Goal: Book appointment/travel/reservation

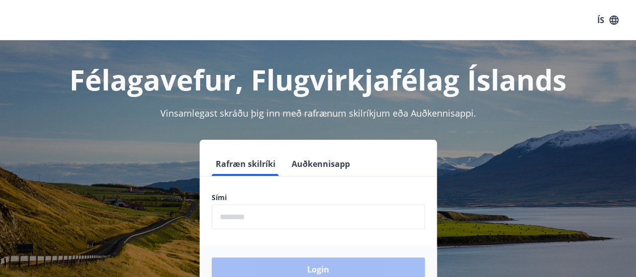
click at [308, 217] on input "phone" at bounding box center [318, 217] width 213 height 25
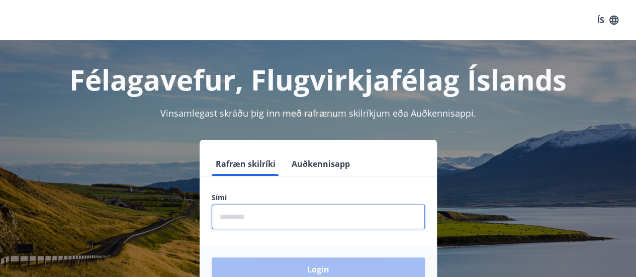
type input "********"
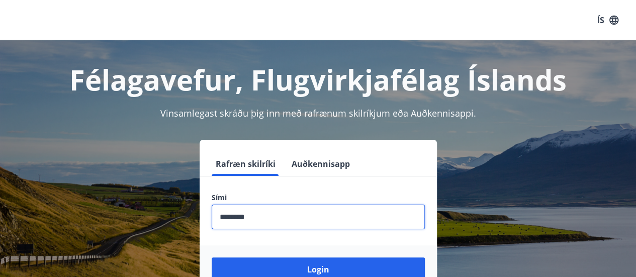
click at [212, 258] on button "Login" at bounding box center [318, 270] width 213 height 24
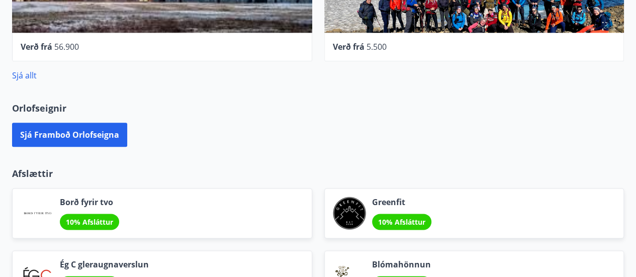
scroll to position [546, 0]
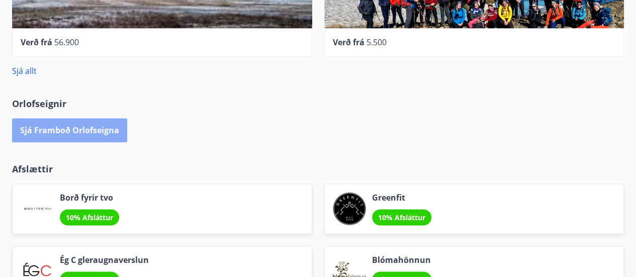
click at [72, 137] on button "Sjá framboð orlofseigna" at bounding box center [69, 130] width 115 height 24
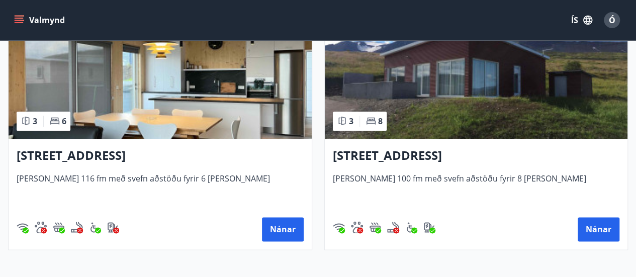
scroll to position [510, 0]
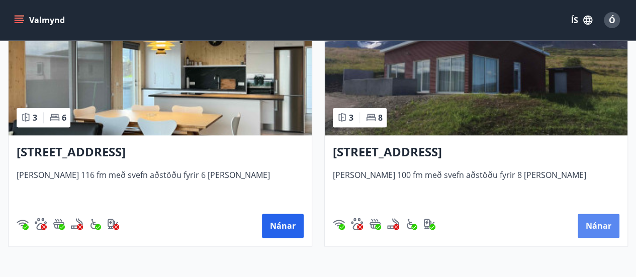
drag, startPoint x: 605, startPoint y: 222, endPoint x: 598, endPoint y: 227, distance: 8.6
click at [598, 227] on button "Nánar" at bounding box center [599, 226] width 42 height 24
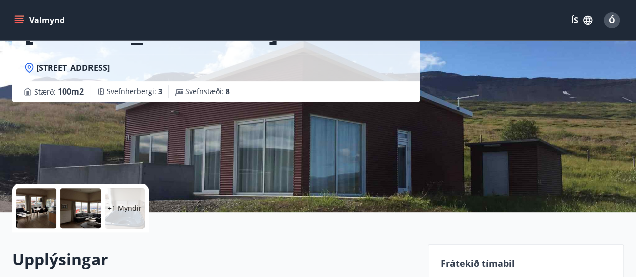
scroll to position [111, 0]
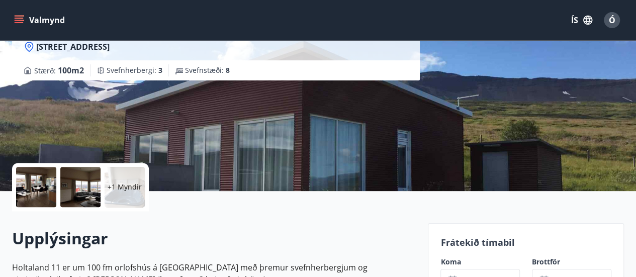
click at [120, 185] on p "+1 Myndir" at bounding box center [125, 187] width 34 height 10
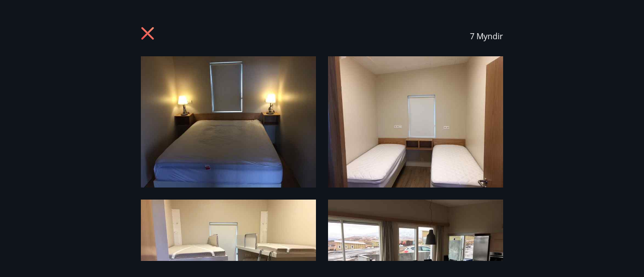
drag, startPoint x: 643, startPoint y: 57, endPoint x: 643, endPoint y: 104, distance: 47.3
click at [643, 104] on div "7 Myndir" at bounding box center [322, 138] width 644 height 245
click at [393, 113] on img at bounding box center [415, 121] width 175 height 131
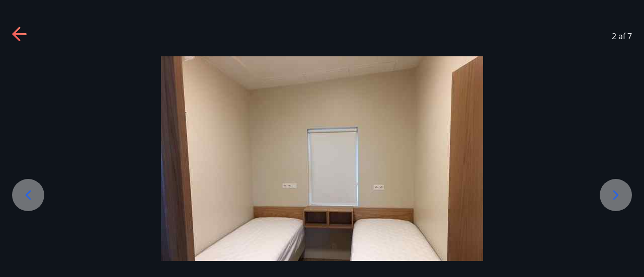
click at [616, 185] on div at bounding box center [616, 195] width 32 height 32
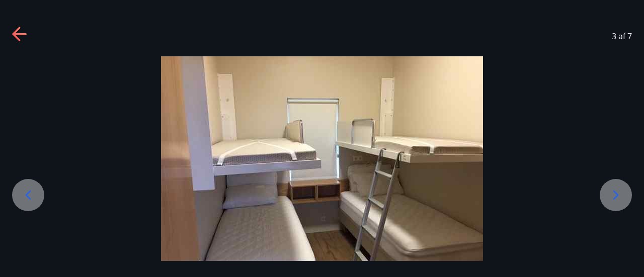
click at [616, 185] on div at bounding box center [616, 195] width 32 height 32
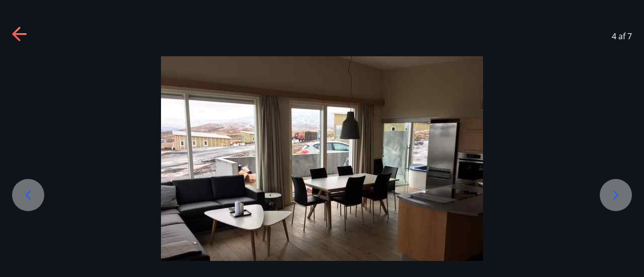
click at [616, 185] on div at bounding box center [616, 195] width 32 height 32
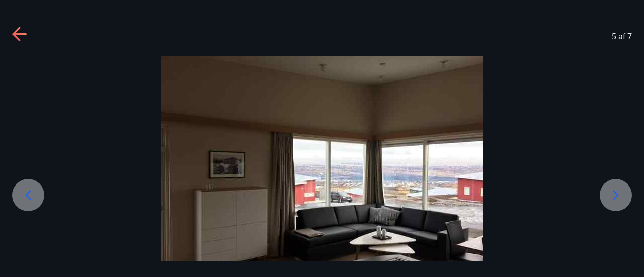
click at [616, 185] on div at bounding box center [616, 195] width 32 height 32
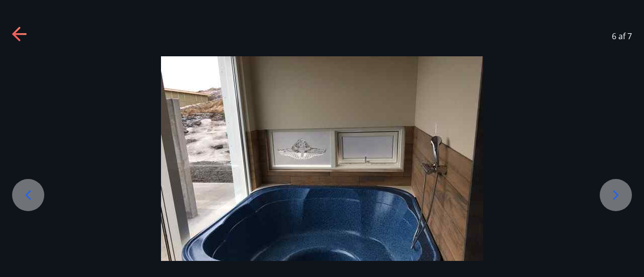
click at [19, 36] on icon at bounding box center [20, 35] width 16 height 16
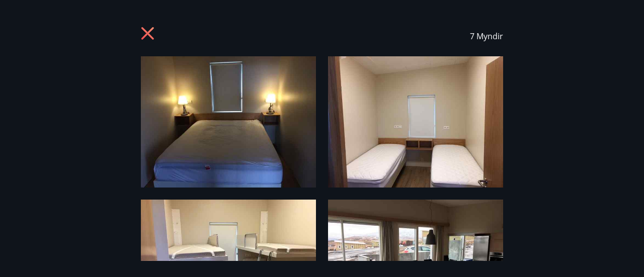
click at [149, 33] on icon at bounding box center [149, 35] width 16 height 16
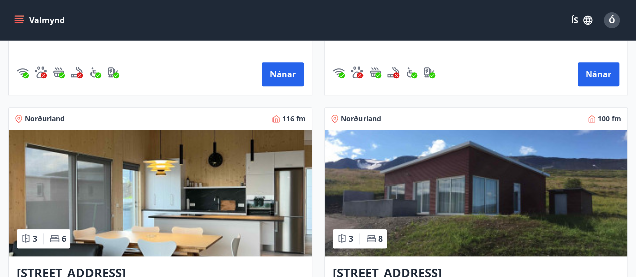
scroll to position [464, 0]
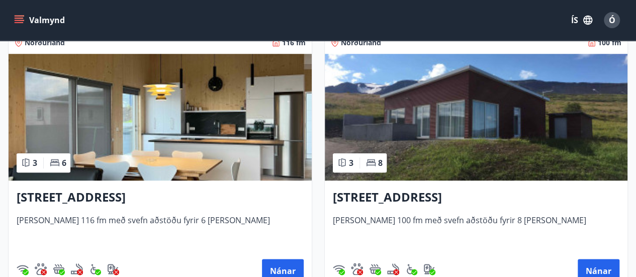
click at [112, 197] on h3 "[STREET_ADDRESS]" at bounding box center [160, 198] width 287 height 18
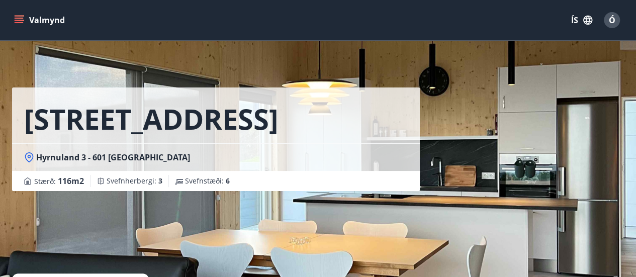
click at [112, 197] on div "Hyrnuland 3, Akureyri Hyrnuland 3 - 601 Akureyri Stærð : 116 m2 Svefnherbergi :…" at bounding box center [216, 151] width 408 height 302
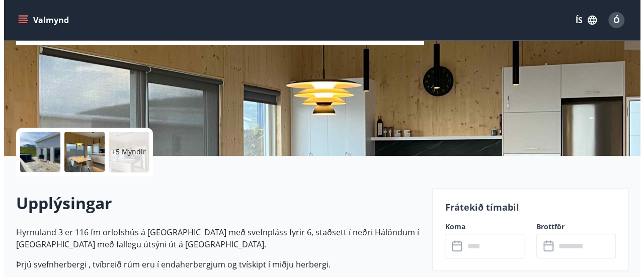
scroll to position [97, 0]
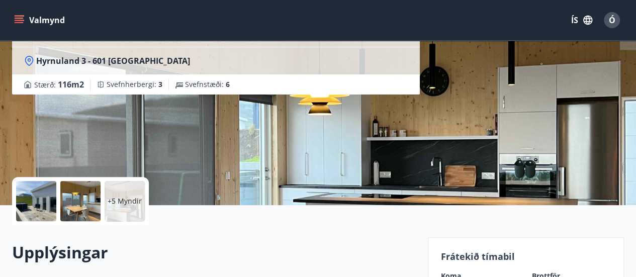
click at [27, 201] on div at bounding box center [36, 201] width 40 height 40
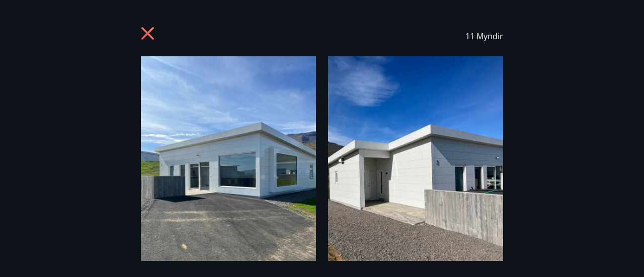
click at [414, 166] on img at bounding box center [415, 172] width 175 height 233
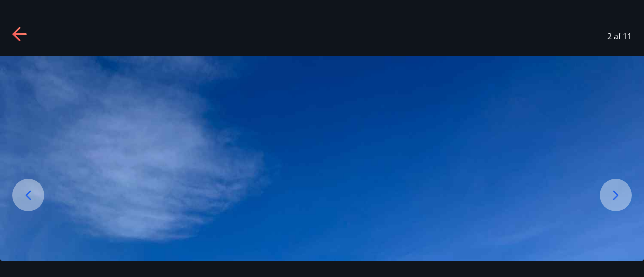
click at [618, 195] on icon at bounding box center [616, 195] width 16 height 16
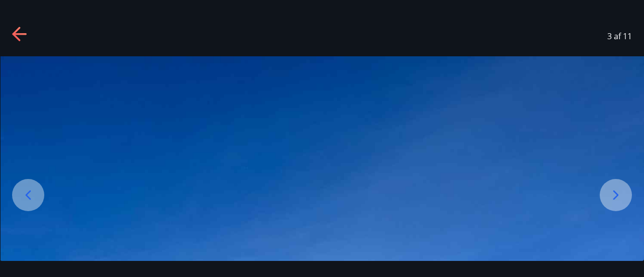
drag, startPoint x: 462, startPoint y: 205, endPoint x: 476, endPoint y: 134, distance: 72.3
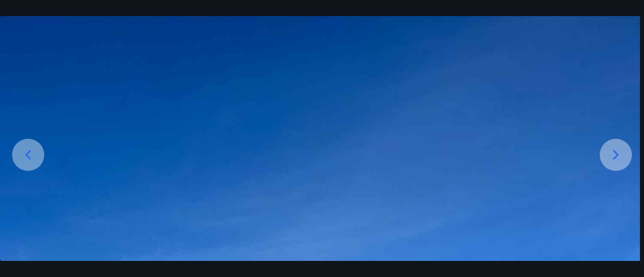
drag, startPoint x: 465, startPoint y: 208, endPoint x: 487, endPoint y: 85, distance: 125.1
drag, startPoint x: 387, startPoint y: 182, endPoint x: 406, endPoint y: 77, distance: 106.7
click at [625, 146] on div at bounding box center [616, 155] width 32 height 32
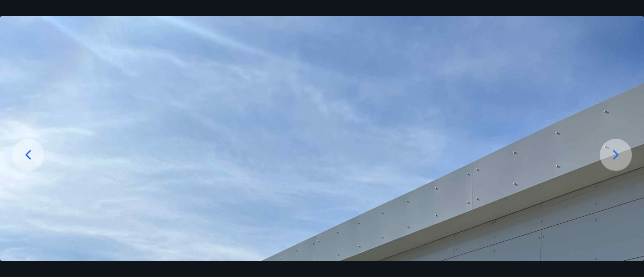
click at [625, 146] on div at bounding box center [616, 155] width 32 height 32
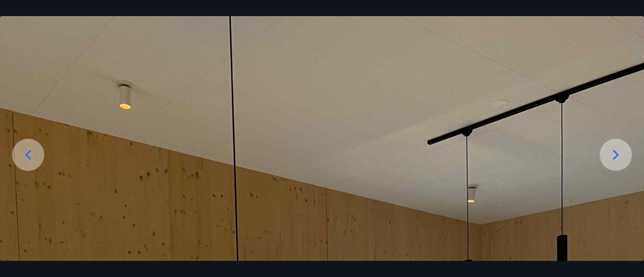
click at [625, 146] on div at bounding box center [616, 155] width 32 height 32
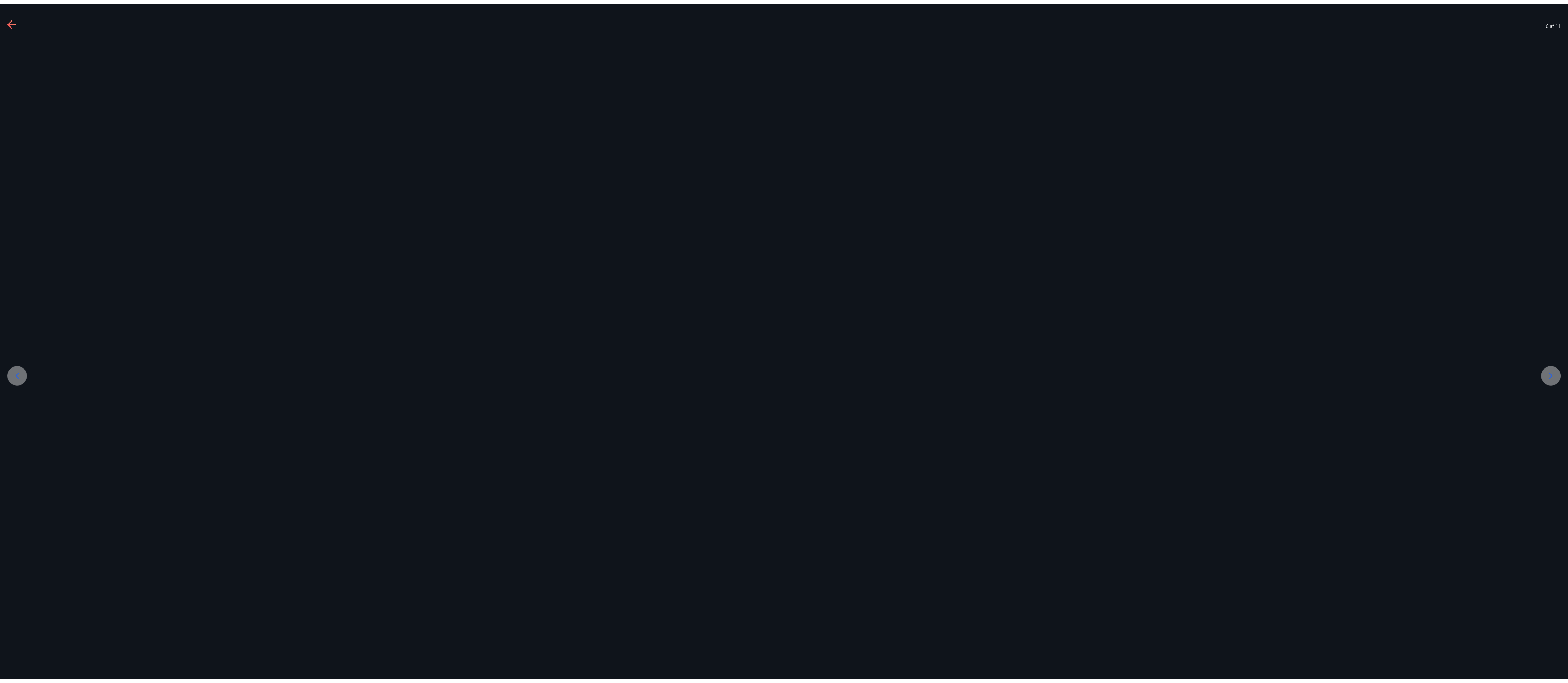
scroll to position [0, 0]
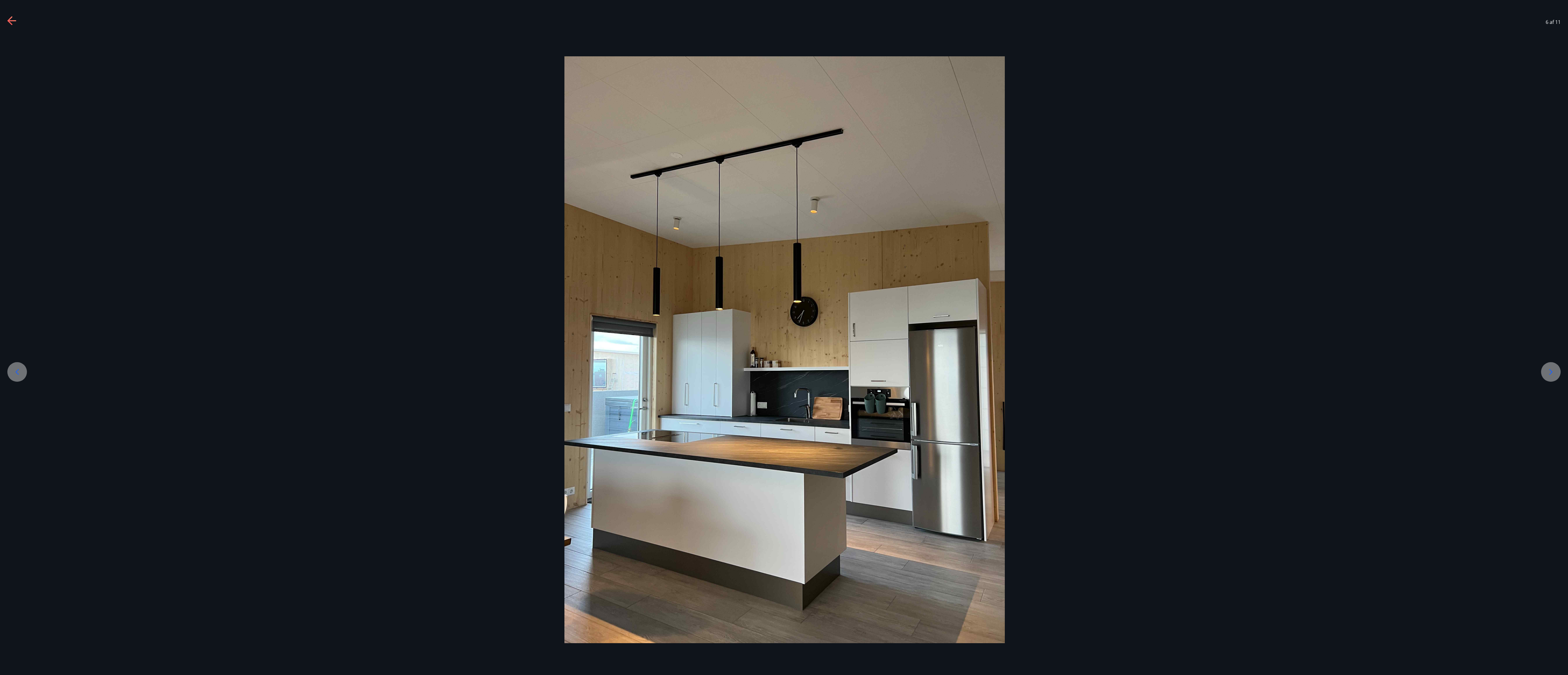
drag, startPoint x: 390, startPoint y: 2, endPoint x: 831, endPoint y: 301, distance: 532.8
click at [391, 169] on img at bounding box center [784, 350] width 440 height 587
click at [391, 169] on icon at bounding box center [1551, 372] width 10 height 10
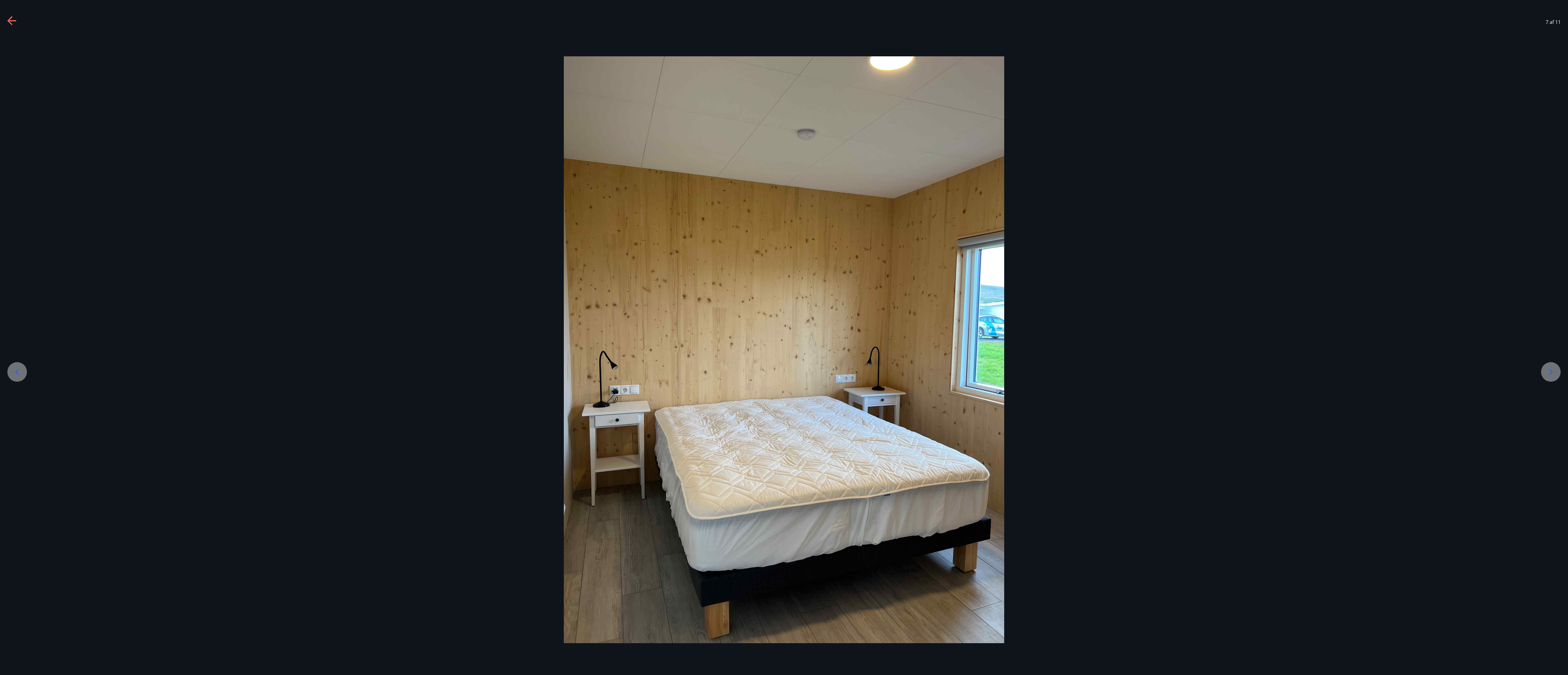
click at [391, 169] on icon at bounding box center [1551, 372] width 10 height 10
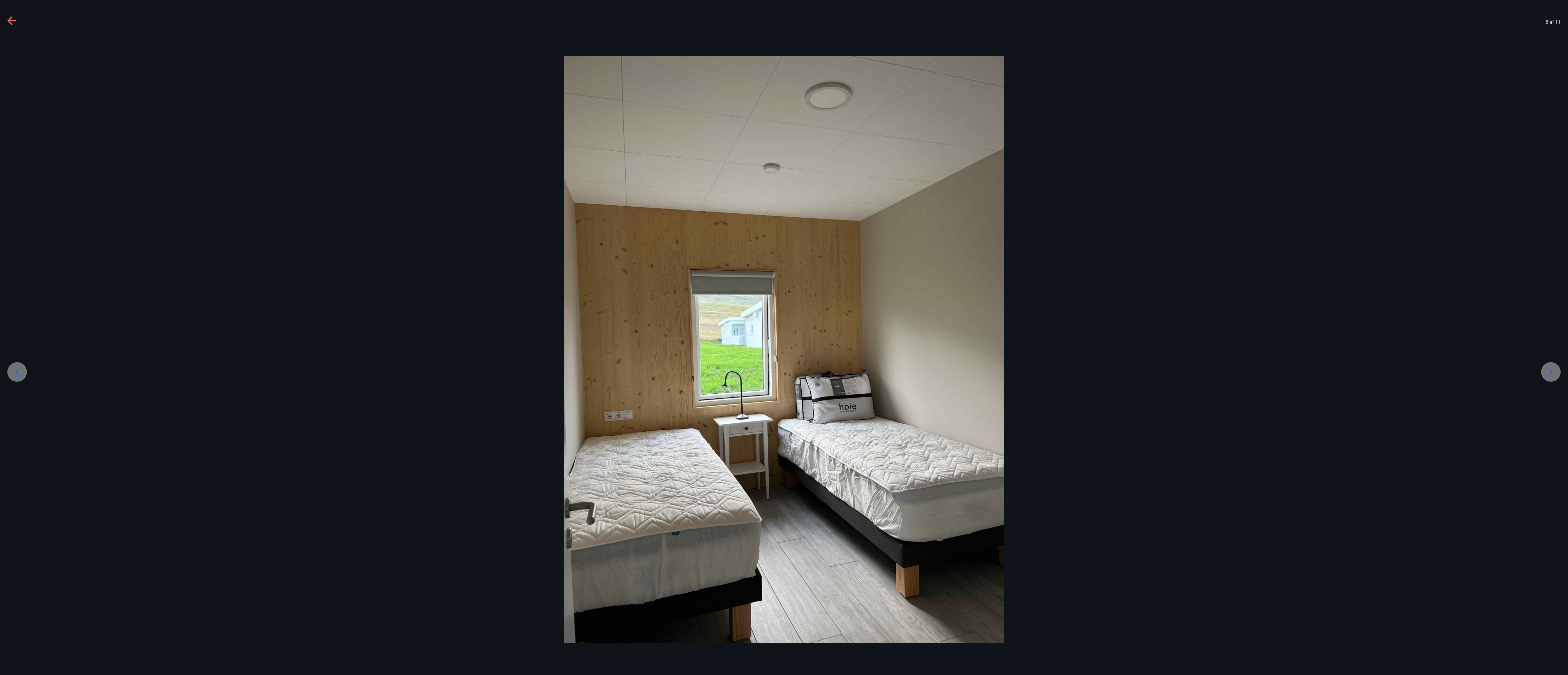
click at [391, 169] on icon at bounding box center [1551, 372] width 10 height 10
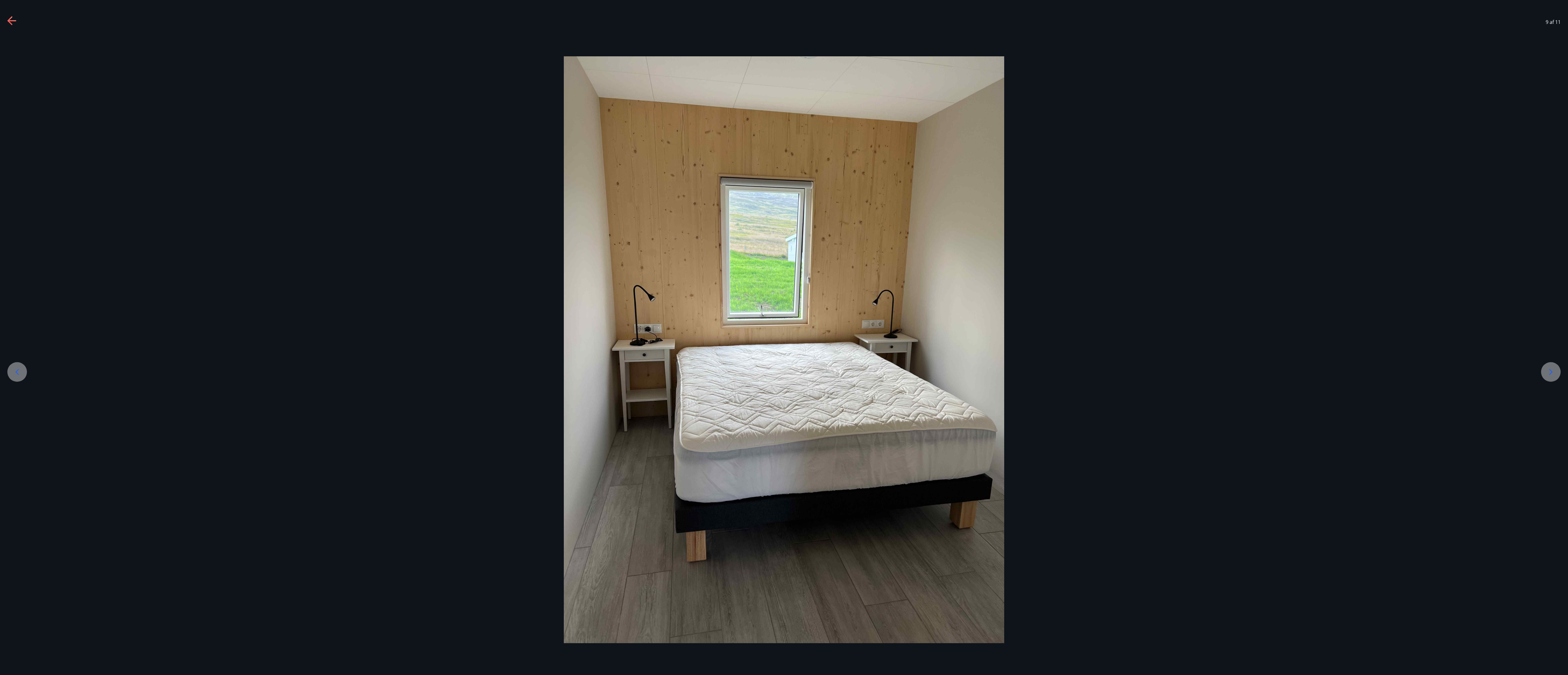
click at [391, 169] on icon at bounding box center [1551, 372] width 10 height 10
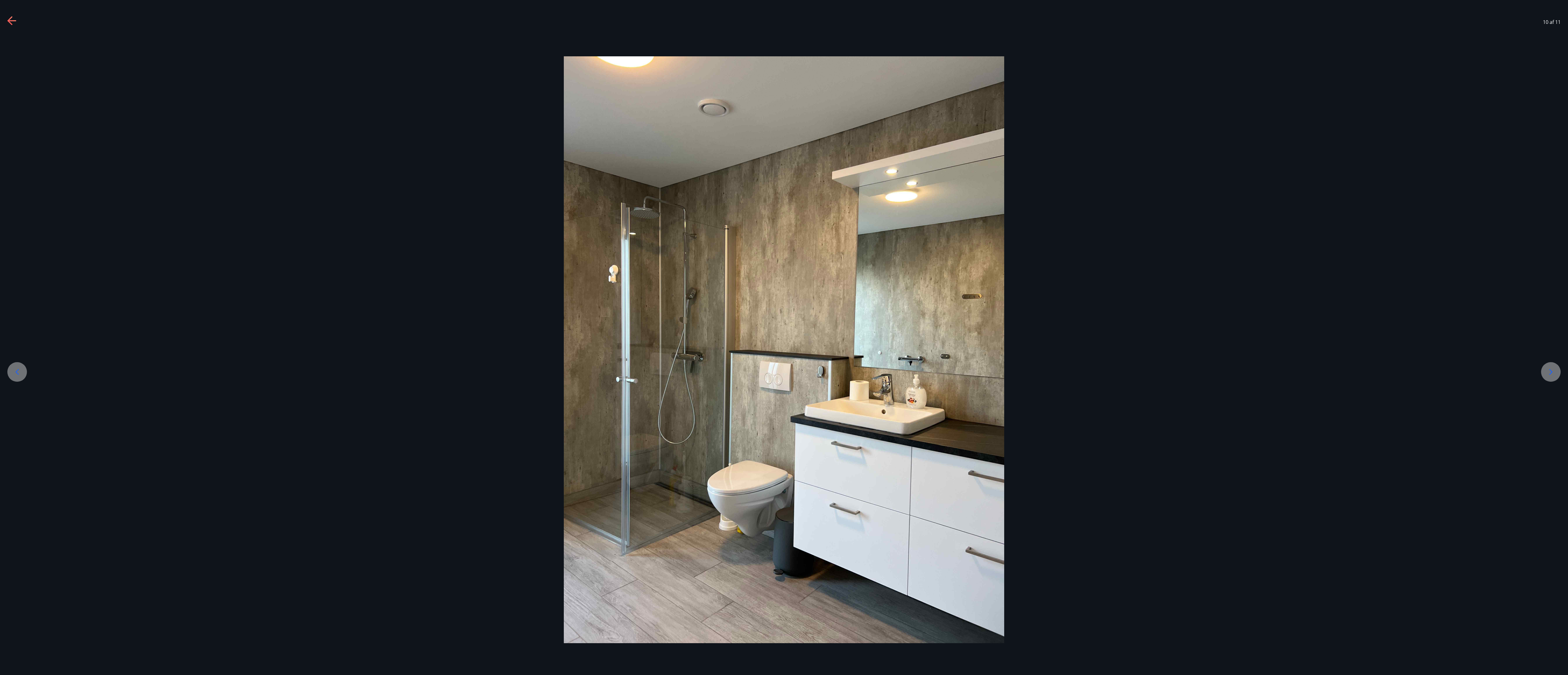
click at [391, 169] on icon at bounding box center [1551, 372] width 10 height 10
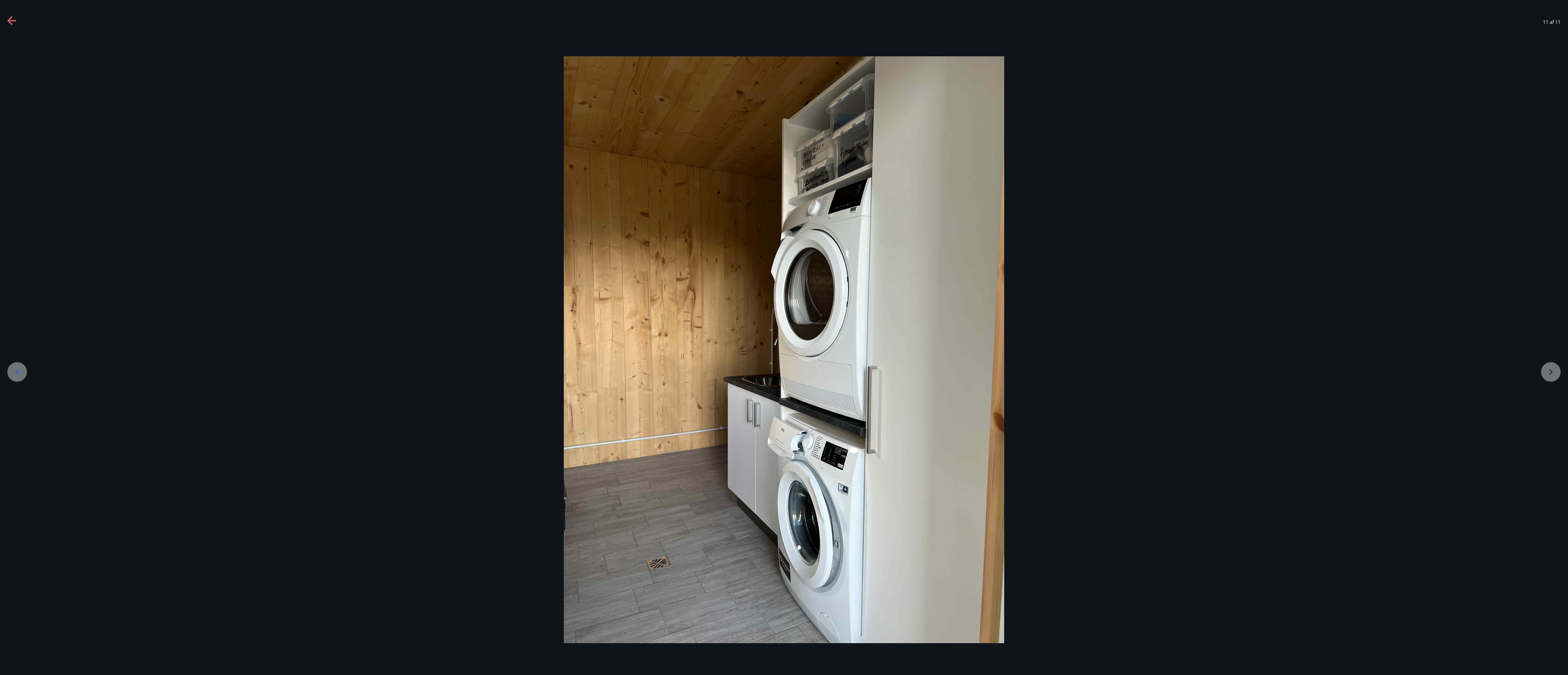
click at [391, 169] on div at bounding box center [784, 350] width 1568 height 587
click at [12, 169] on icon at bounding box center [17, 372] width 10 height 10
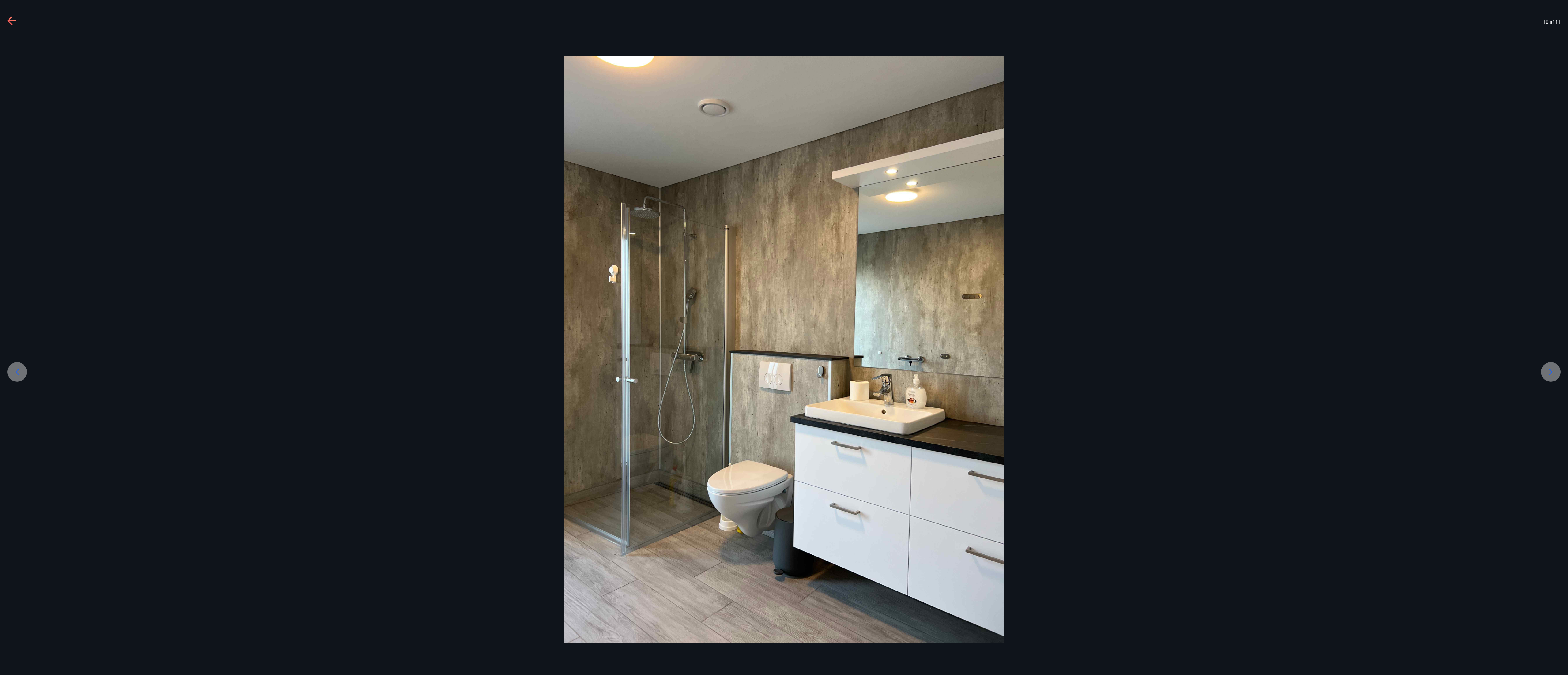
click at [12, 169] on icon at bounding box center [17, 372] width 10 height 10
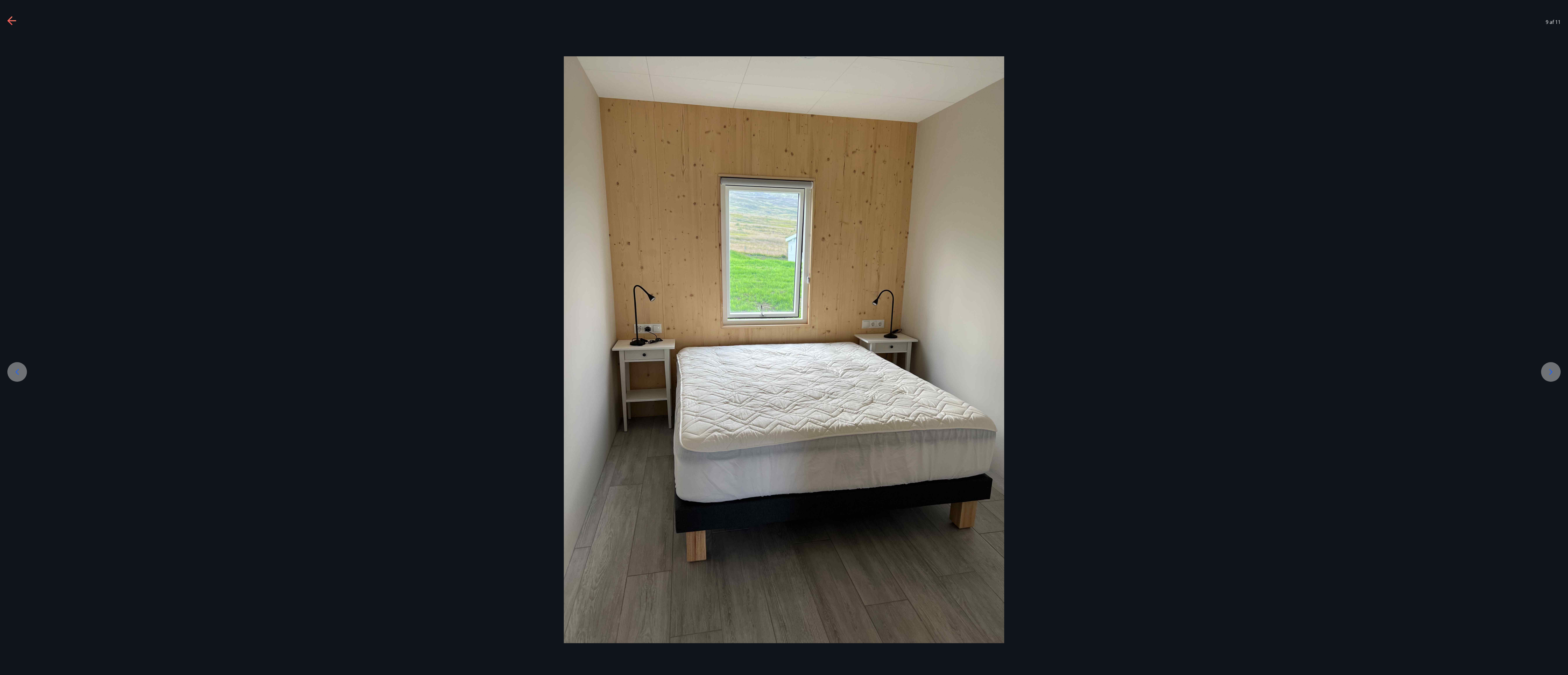
click at [12, 169] on icon at bounding box center [17, 372] width 10 height 10
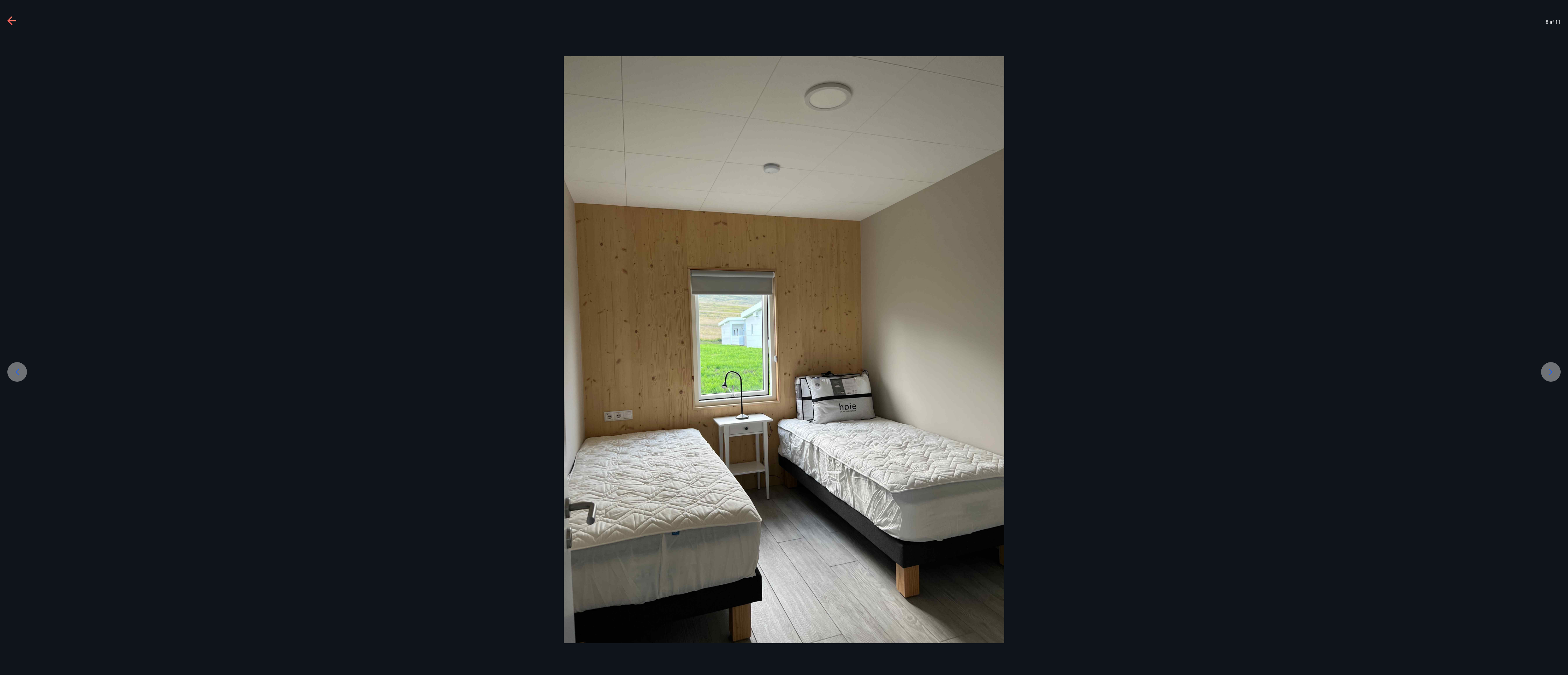
click at [12, 169] on icon at bounding box center [17, 372] width 10 height 10
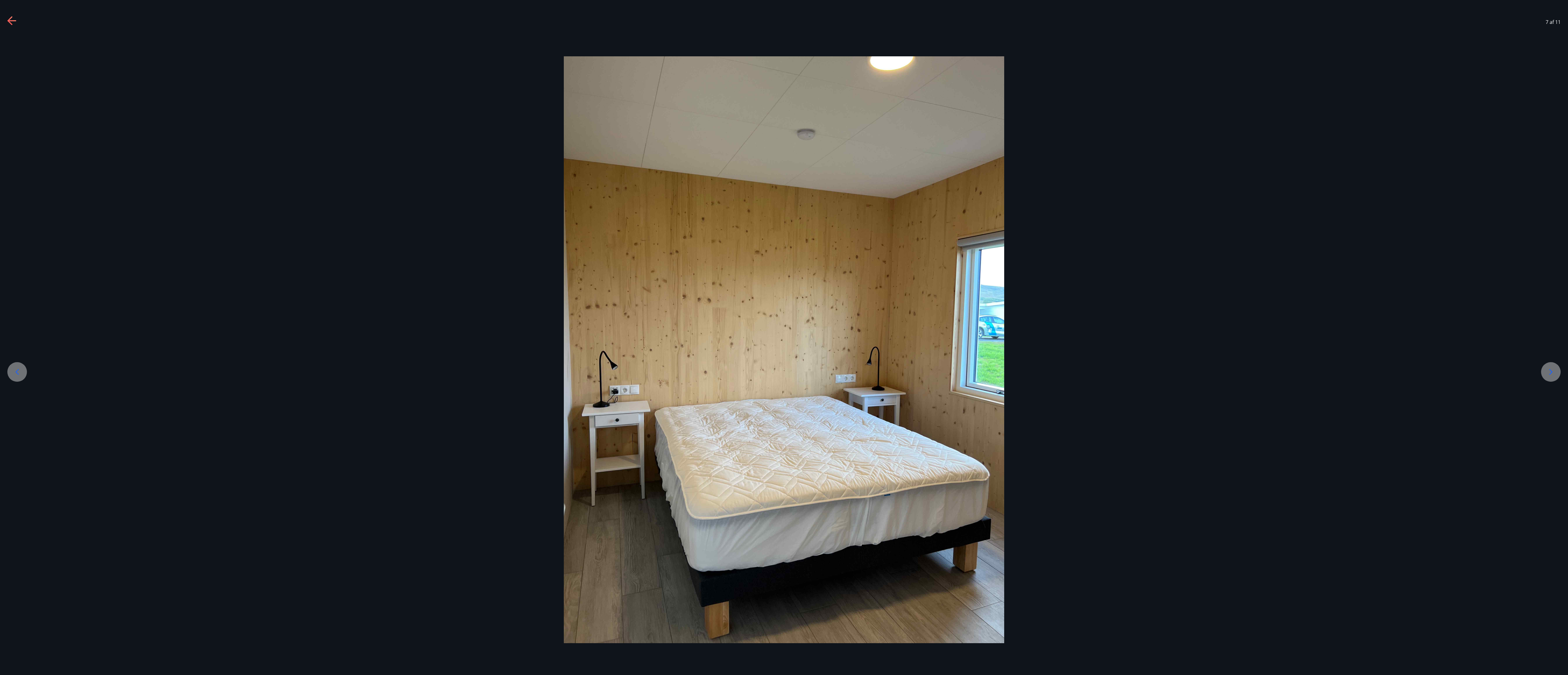
click at [12, 169] on icon at bounding box center [17, 372] width 10 height 10
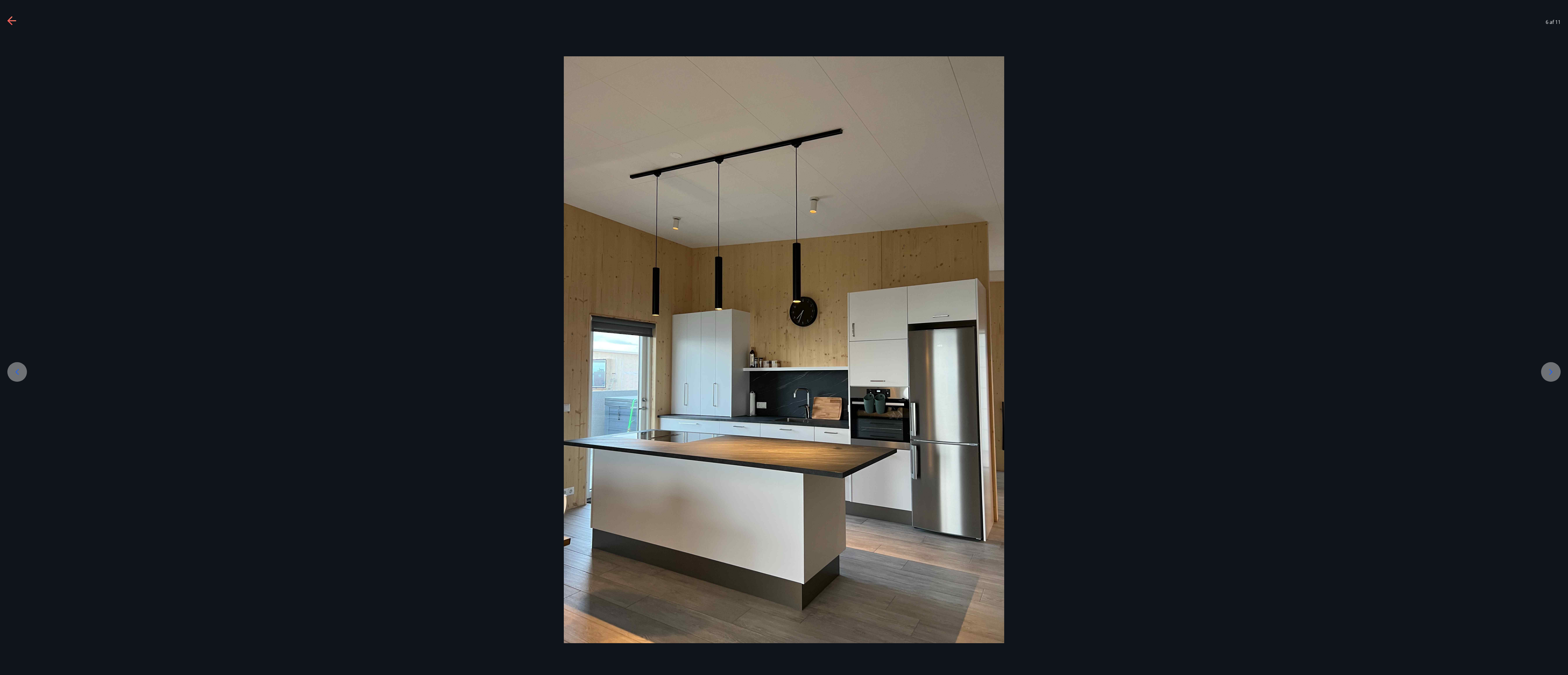
click at [12, 169] on icon at bounding box center [17, 372] width 10 height 10
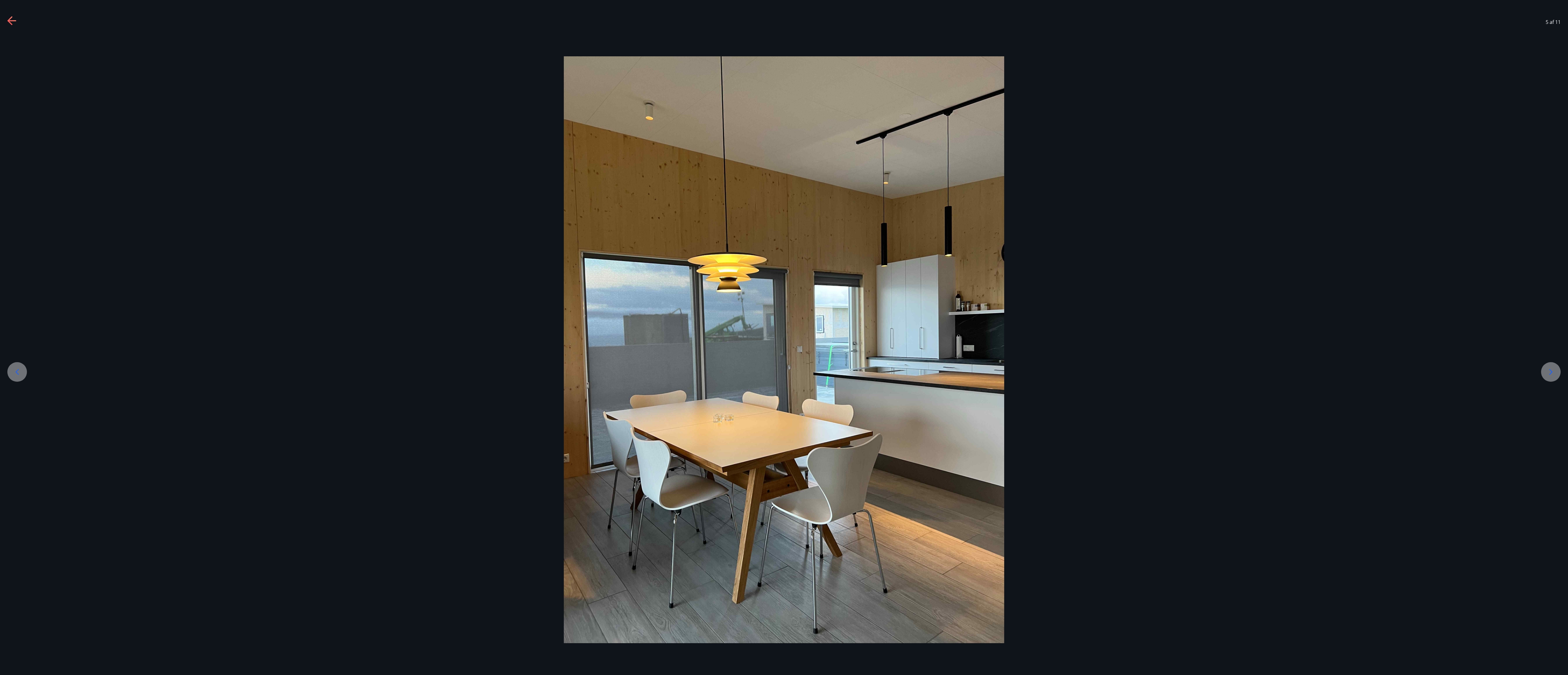
click at [12, 169] on icon at bounding box center [17, 372] width 10 height 10
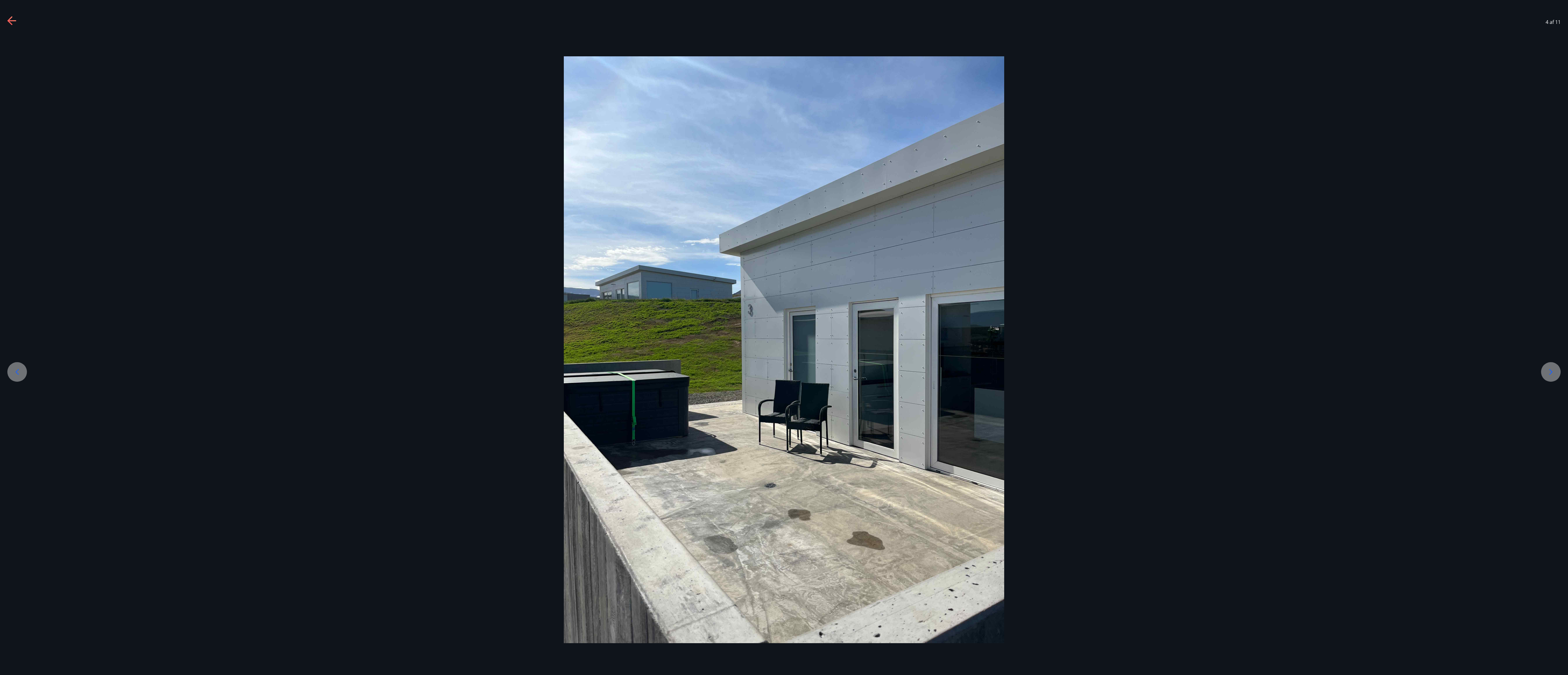
click at [12, 169] on icon at bounding box center [17, 372] width 10 height 10
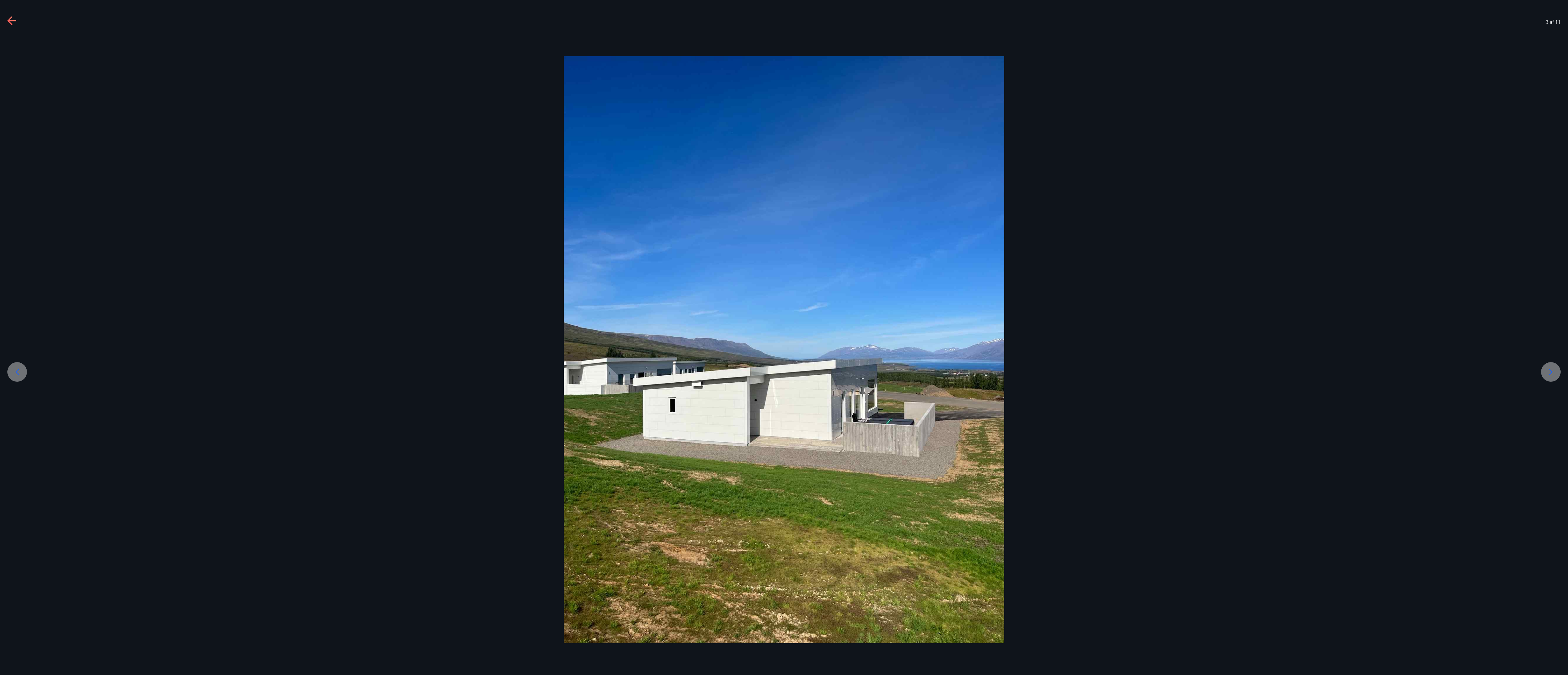
click at [12, 169] on icon at bounding box center [17, 372] width 10 height 10
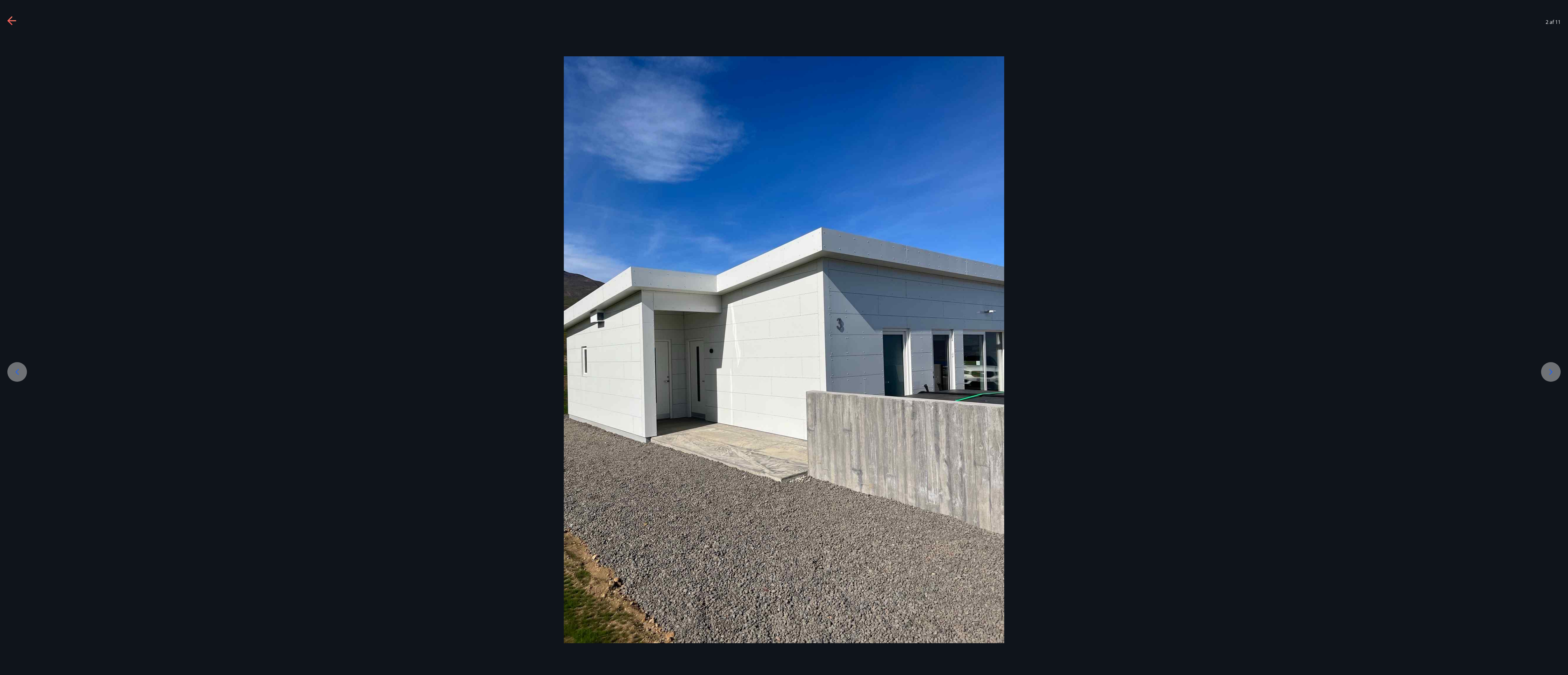
click at [12, 169] on icon at bounding box center [17, 372] width 10 height 10
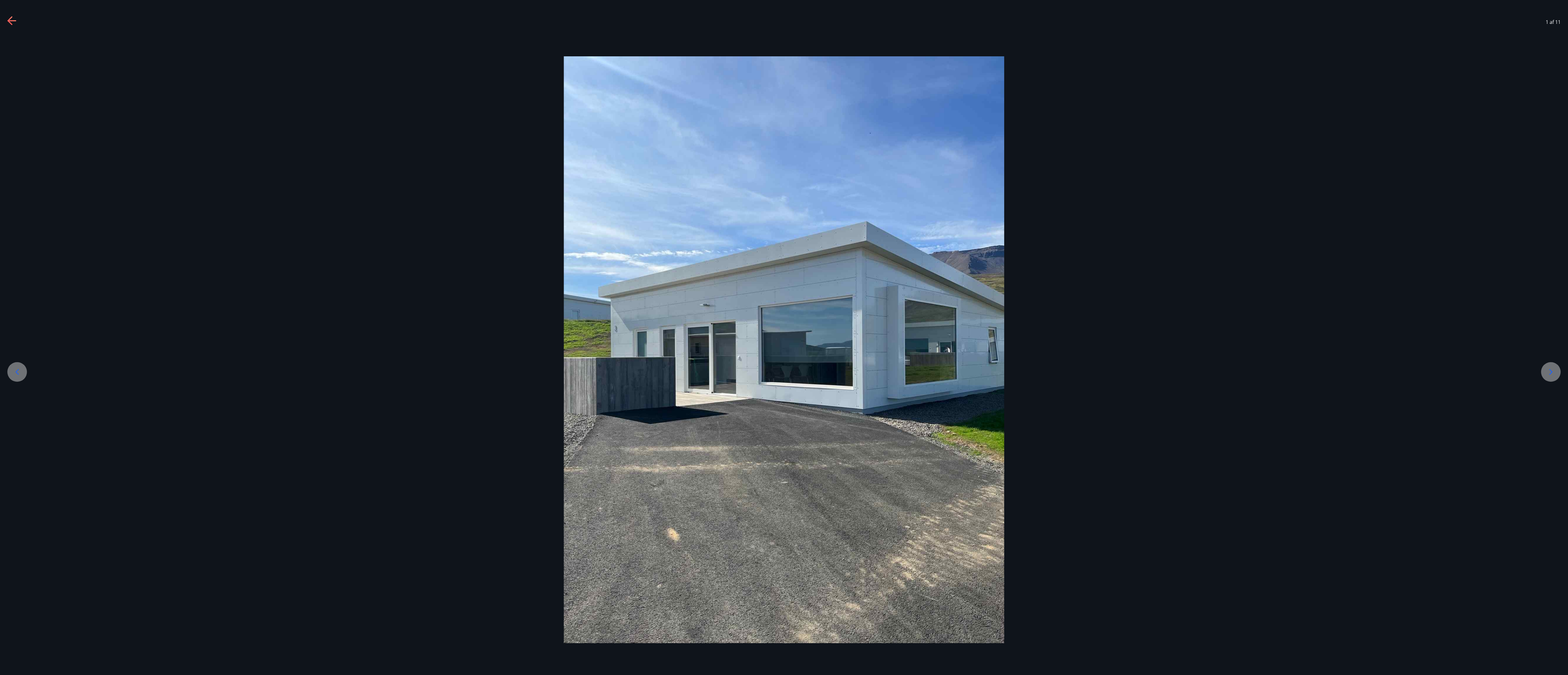
click at [12, 169] on icon at bounding box center [17, 372] width 10 height 10
click at [12, 21] on icon at bounding box center [12, 21] width 9 height 1
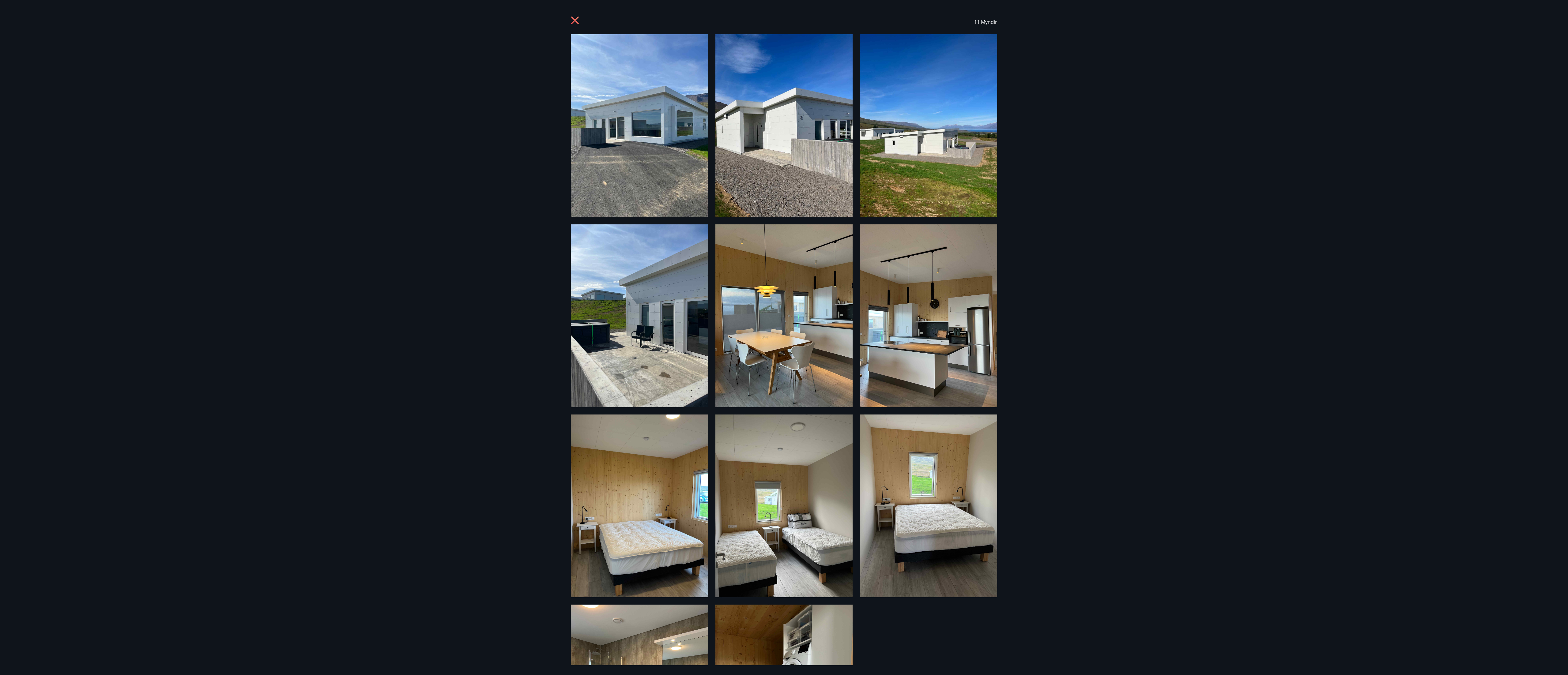
click at [391, 19] on icon at bounding box center [575, 20] width 8 height 8
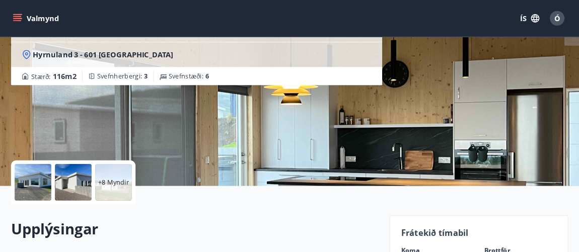
scroll to position [98, 0]
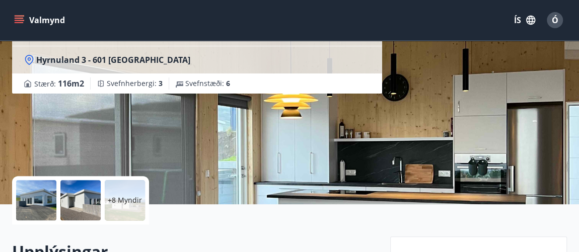
drag, startPoint x: 2560, startPoint y: 1, endPoint x: 402, endPoint y: 218, distance: 2168.8
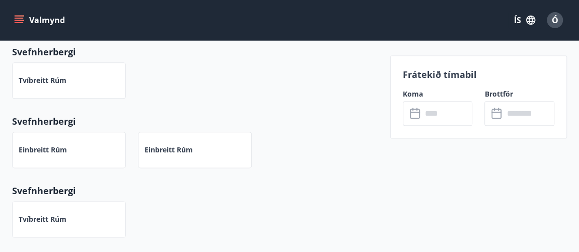
scroll to position [570, 0]
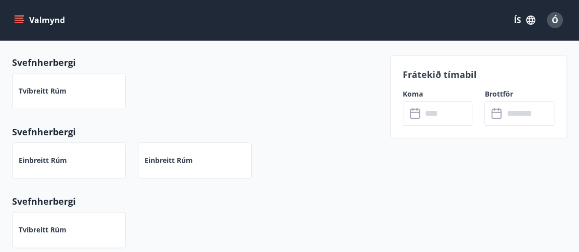
click at [415, 112] on icon at bounding box center [416, 114] width 12 height 12
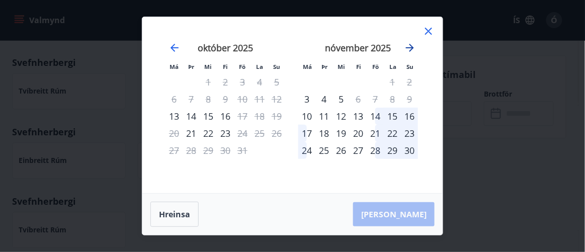
click at [413, 47] on icon "Move forward to switch to the next month." at bounding box center [410, 48] width 8 height 8
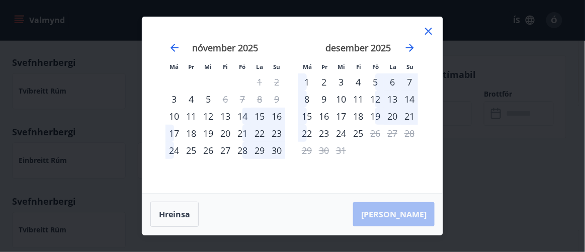
click at [431, 30] on icon at bounding box center [428, 31] width 7 height 7
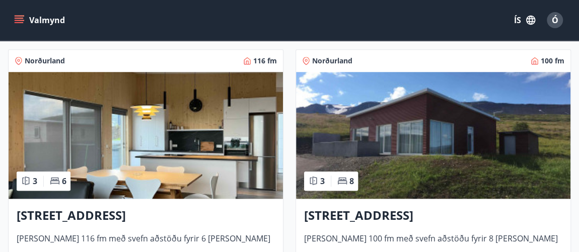
scroll to position [451, 0]
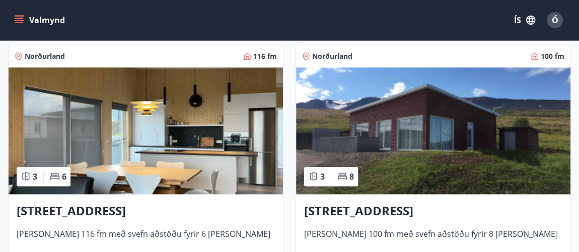
click at [400, 211] on h3 "[STREET_ADDRESS]" at bounding box center [433, 211] width 258 height 18
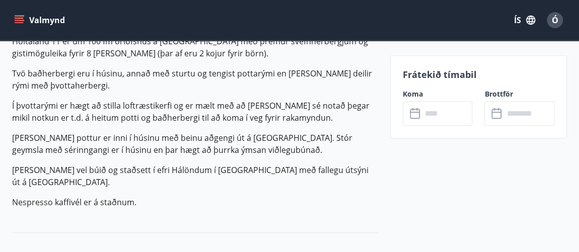
scroll to position [335, 0]
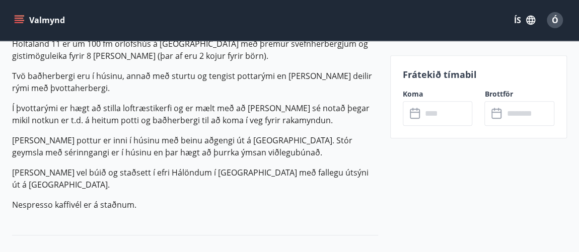
click at [410, 112] on icon at bounding box center [416, 114] width 12 height 12
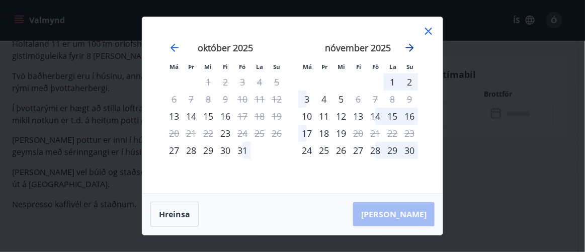
click at [412, 50] on icon "Move forward to switch to the next month." at bounding box center [410, 48] width 8 height 8
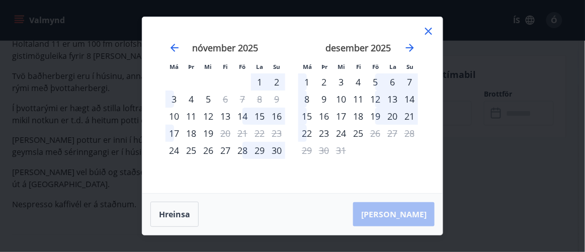
click at [426, 33] on icon at bounding box center [429, 31] width 12 height 12
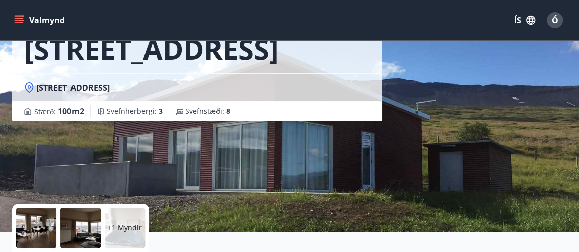
scroll to position [0, 0]
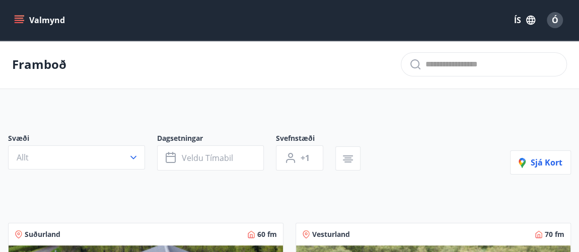
click at [47, 17] on button "Valmynd" at bounding box center [40, 20] width 57 height 18
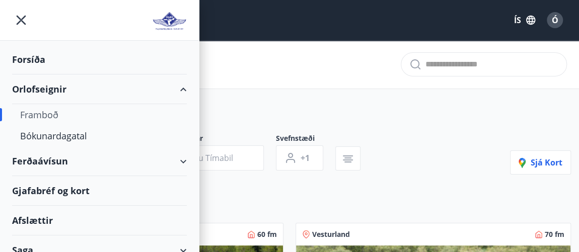
click at [163, 20] on img at bounding box center [169, 21] width 35 height 20
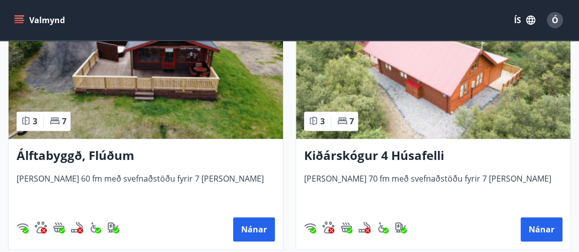
scroll to position [230, 0]
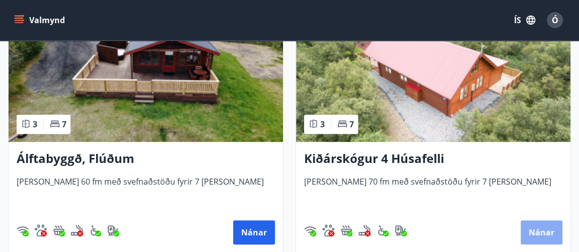
click at [546, 222] on button "Nánar" at bounding box center [541, 232] width 42 height 24
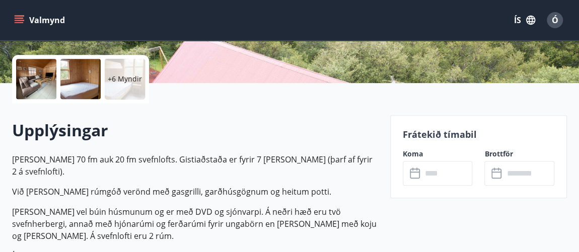
scroll to position [264, 0]
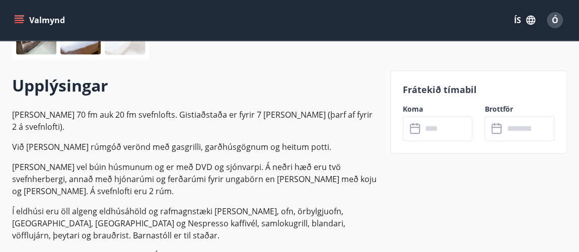
click at [434, 127] on input "text" at bounding box center [447, 128] width 51 height 25
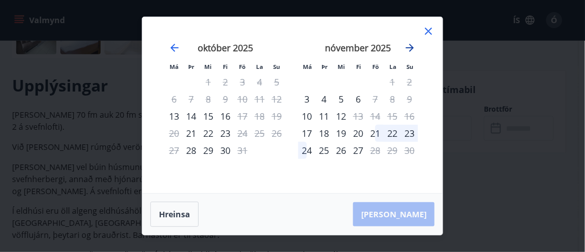
click at [411, 47] on icon "Move forward to switch to the next month." at bounding box center [410, 48] width 8 height 8
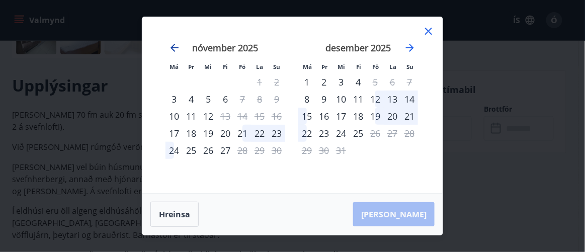
click at [173, 47] on icon "Move backward to switch to the previous month." at bounding box center [175, 48] width 8 height 8
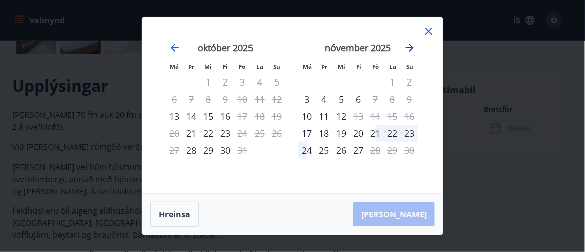
click at [406, 47] on icon "Move forward to switch to the next month." at bounding box center [410, 48] width 12 height 12
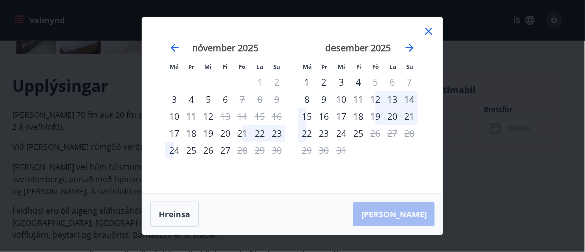
click at [432, 27] on icon at bounding box center [429, 31] width 12 height 12
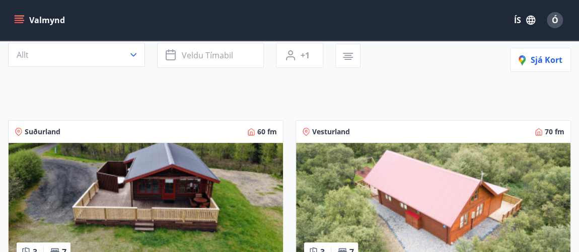
scroll to position [182, 0]
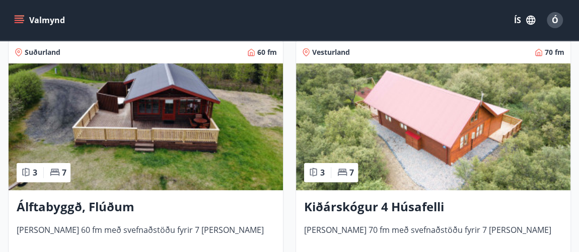
click at [121, 209] on h3 "Álftabyggð, Flúðum" at bounding box center [146, 207] width 258 height 18
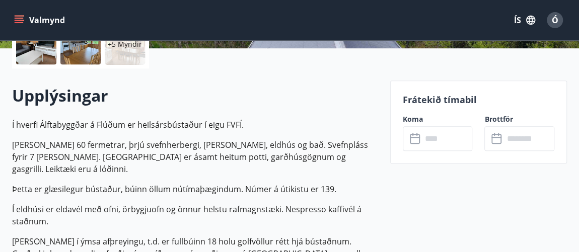
scroll to position [256, 0]
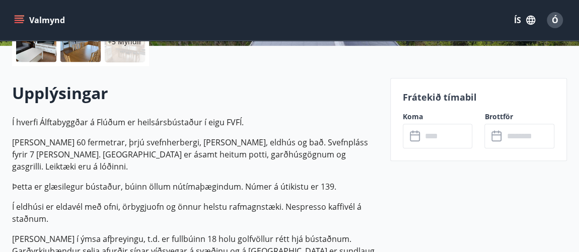
click at [507, 135] on input "text" at bounding box center [528, 136] width 51 height 25
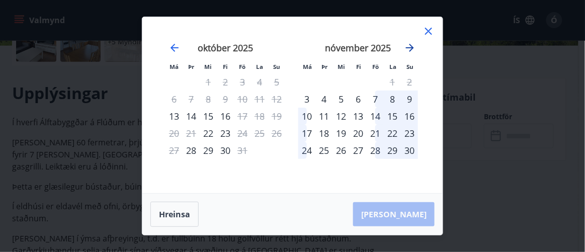
click at [412, 45] on icon "Move forward to switch to the next month." at bounding box center [410, 48] width 12 height 12
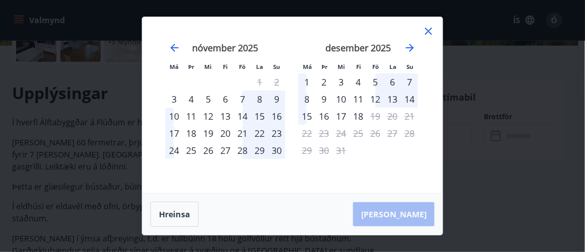
click at [429, 30] on icon at bounding box center [429, 31] width 12 height 12
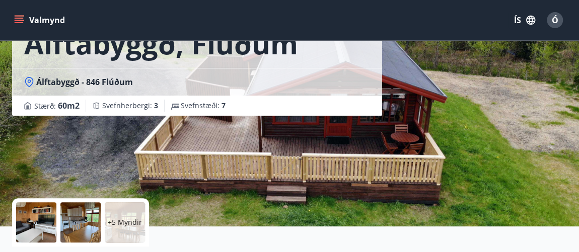
scroll to position [0, 0]
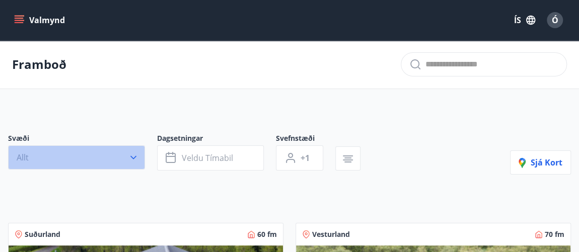
click at [133, 157] on icon "button" at bounding box center [133, 158] width 6 height 4
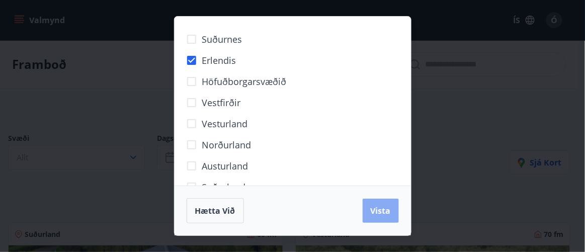
click at [380, 212] on span "Vista" at bounding box center [381, 210] width 20 height 11
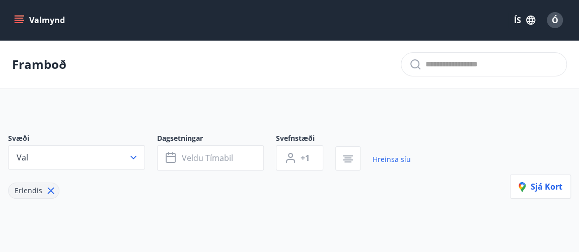
click at [46, 189] on icon at bounding box center [50, 190] width 11 height 11
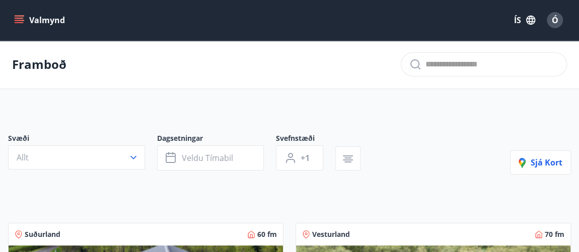
click at [130, 155] on icon "button" at bounding box center [133, 157] width 10 height 10
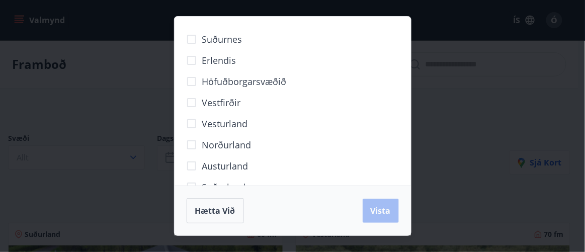
click at [561, 108] on div "Suðurnes Erlendis Höfuðborgarsvæðið Vestfirðir Vesturland Norðurland Austurland…" at bounding box center [292, 126] width 585 height 252
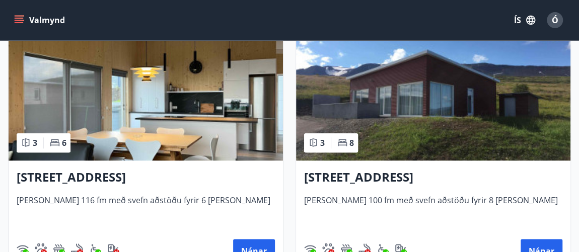
scroll to position [518, 0]
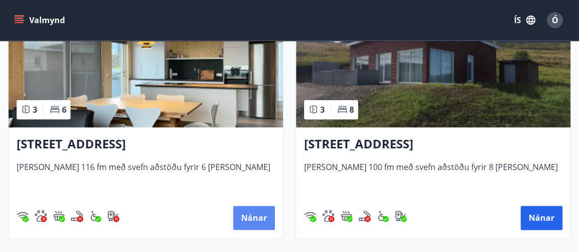
click at [249, 211] on button "Nánar" at bounding box center [254, 218] width 42 height 24
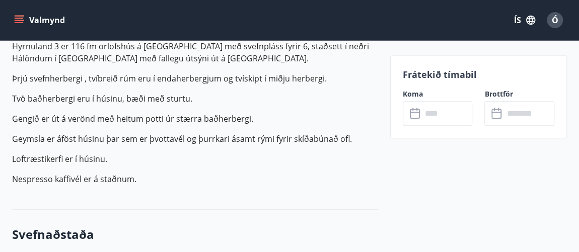
scroll to position [337, 0]
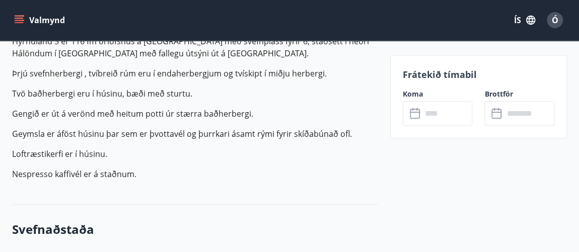
click at [412, 114] on icon at bounding box center [416, 114] width 12 height 12
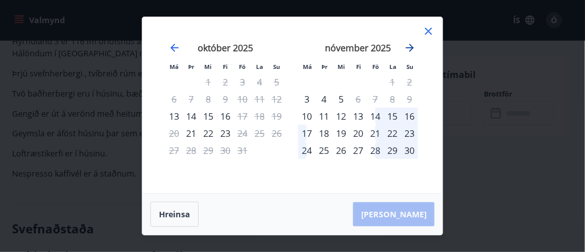
click at [411, 48] on icon "Move forward to switch to the next month." at bounding box center [410, 48] width 8 height 8
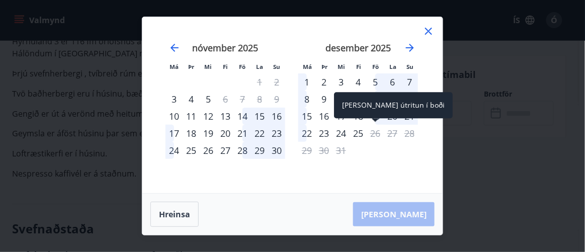
click at [372, 133] on div "26" at bounding box center [375, 133] width 17 height 17
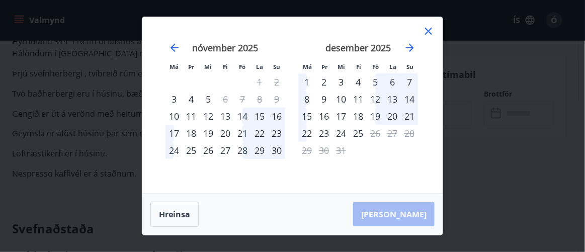
click at [362, 131] on div "25" at bounding box center [358, 133] width 17 height 17
click at [377, 115] on div "19" at bounding box center [375, 116] width 17 height 17
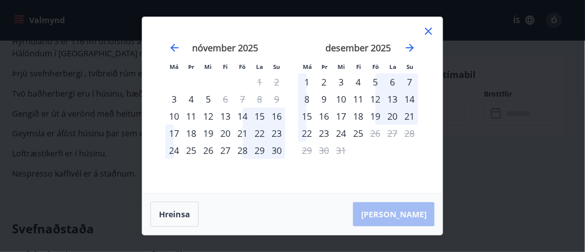
click at [360, 132] on div "25" at bounding box center [358, 133] width 17 height 17
click at [226, 132] on div "20" at bounding box center [225, 133] width 17 height 17
click at [430, 28] on icon at bounding box center [429, 31] width 12 height 12
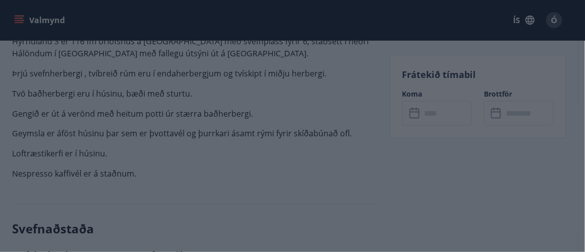
click at [430, 28] on div "Valmynd ÍS Ó" at bounding box center [289, 20] width 554 height 24
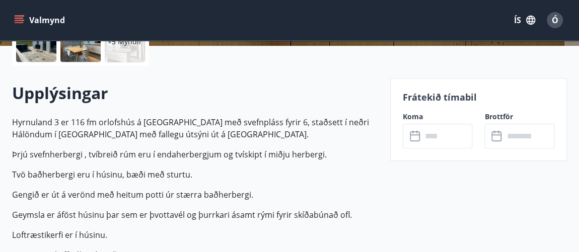
scroll to position [253, 0]
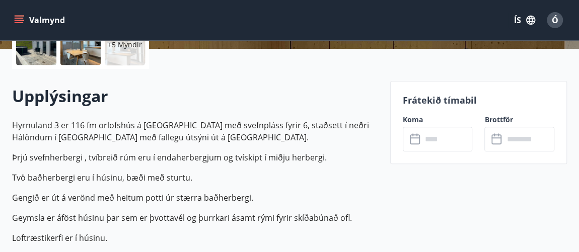
click at [426, 101] on p "Frátekið tímabil" at bounding box center [478, 100] width 151 height 13
click at [416, 138] on icon at bounding box center [416, 139] width 12 height 12
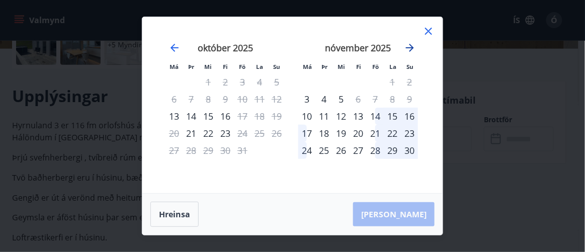
click at [412, 47] on icon "Move forward to switch to the next month." at bounding box center [410, 48] width 8 height 8
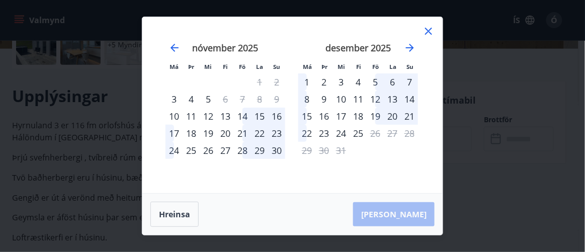
click at [375, 98] on div "12" at bounding box center [375, 99] width 17 height 17
click at [375, 114] on div "19" at bounding box center [375, 116] width 17 height 17
click at [354, 135] on div "25" at bounding box center [358, 133] width 17 height 17
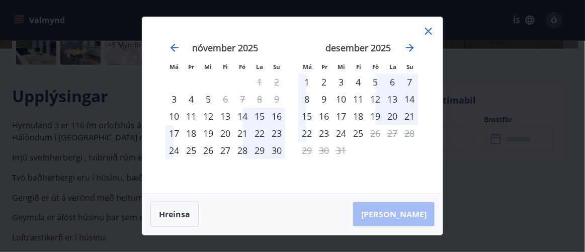
click at [354, 135] on div "25" at bounding box center [358, 133] width 17 height 17
click at [181, 215] on button "Hreinsa" at bounding box center [174, 214] width 48 height 25
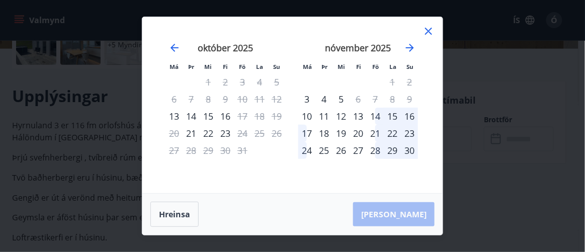
click at [426, 29] on icon at bounding box center [428, 31] width 7 height 7
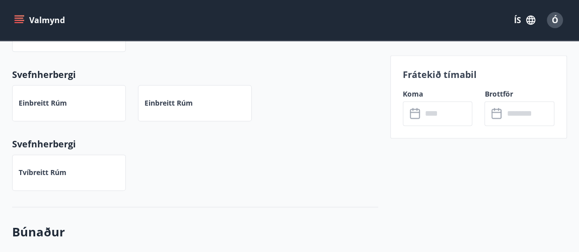
scroll to position [0, 0]
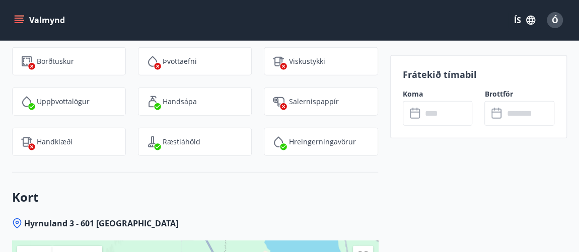
scroll to position [1380, 0]
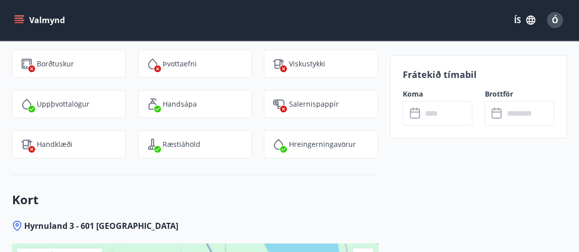
click at [413, 95] on label "Koma" at bounding box center [438, 94] width 70 height 10
click at [422, 109] on input "text" at bounding box center [447, 113] width 51 height 25
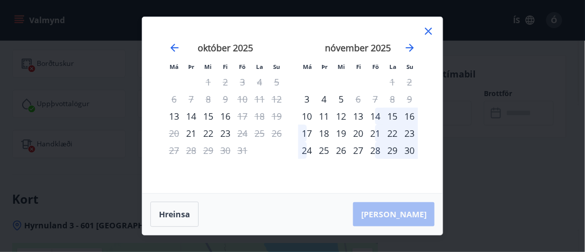
click at [390, 115] on div "15" at bounding box center [392, 116] width 17 height 17
click at [412, 48] on icon "Move forward to switch to the next month." at bounding box center [410, 48] width 8 height 8
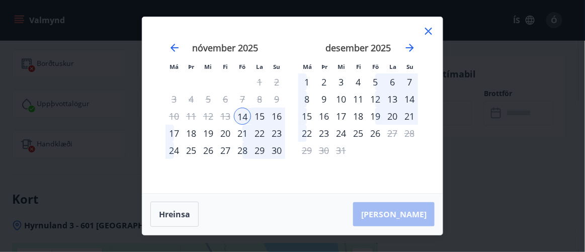
click at [374, 117] on div "19" at bounding box center [375, 116] width 17 height 17
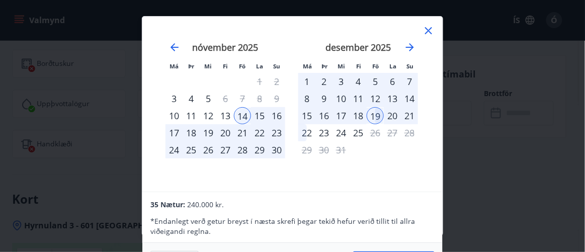
click at [374, 117] on div "19" at bounding box center [375, 115] width 17 height 17
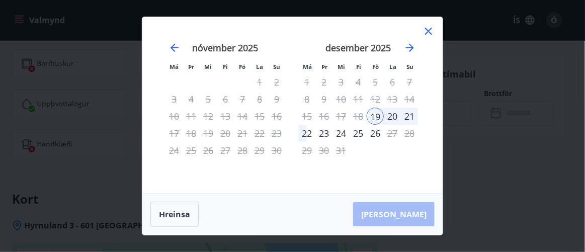
click at [428, 27] on icon at bounding box center [429, 31] width 12 height 12
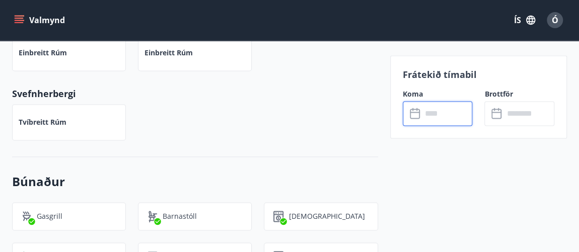
scroll to position [688, 0]
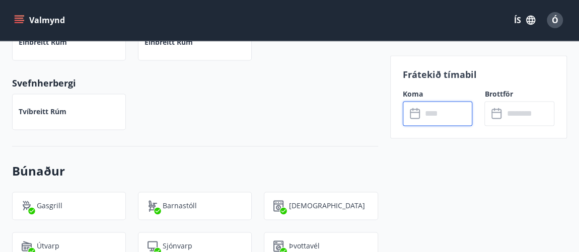
click at [411, 110] on icon at bounding box center [416, 114] width 12 height 12
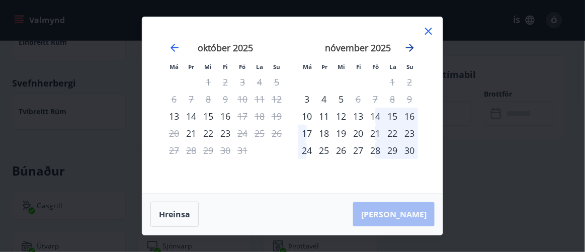
click at [411, 47] on icon "Move forward to switch to the next month." at bounding box center [410, 48] width 8 height 8
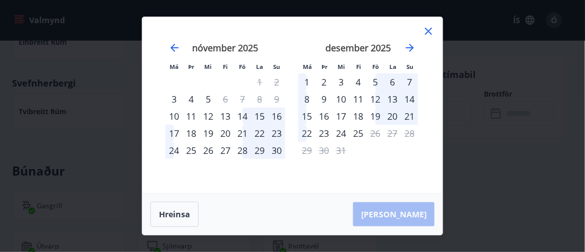
click at [361, 114] on div "18" at bounding box center [358, 116] width 17 height 17
click at [426, 32] on icon at bounding box center [429, 31] width 12 height 12
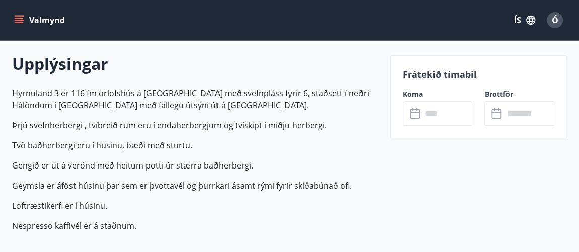
scroll to position [298, 0]
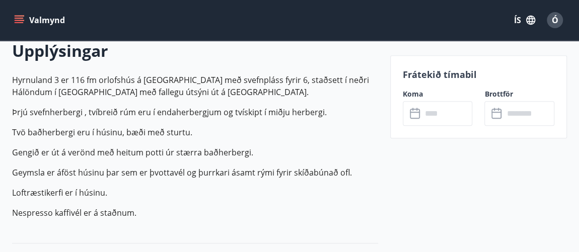
click at [420, 110] on icon at bounding box center [416, 114] width 12 height 12
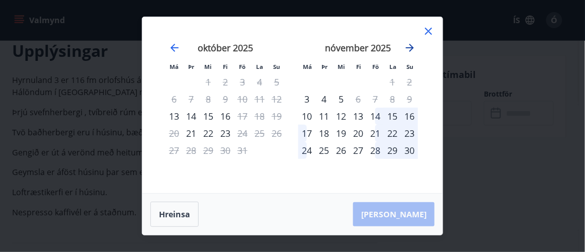
click at [412, 49] on icon "Move forward to switch to the next month." at bounding box center [410, 48] width 8 height 8
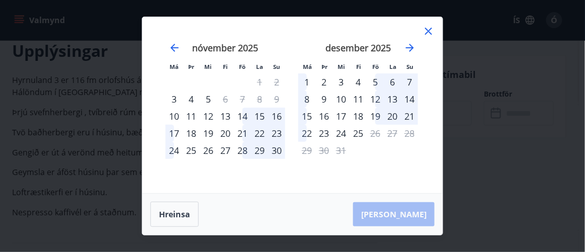
click at [358, 118] on div "18" at bounding box center [358, 116] width 17 height 17
click at [233, 132] on div "20" at bounding box center [225, 133] width 17 height 17
click at [223, 132] on div "20" at bounding box center [225, 133] width 17 height 17
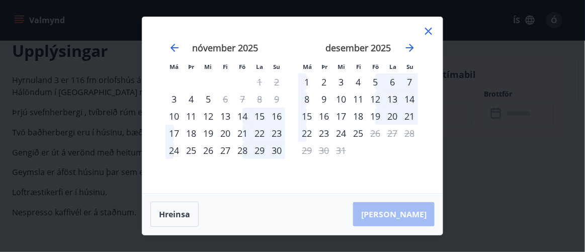
click at [223, 132] on div "20" at bounding box center [225, 133] width 17 height 17
click at [428, 31] on icon at bounding box center [428, 31] width 7 height 7
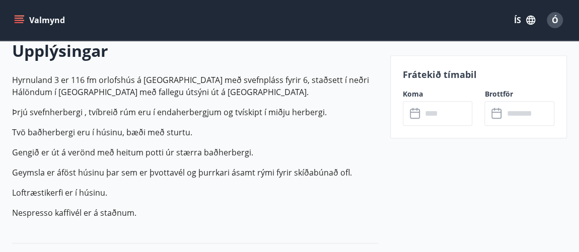
click at [410, 94] on label "Koma" at bounding box center [438, 94] width 70 height 10
click at [410, 110] on icon at bounding box center [416, 114] width 12 height 12
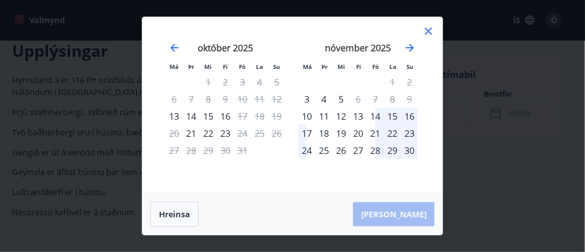
click at [375, 132] on div "21" at bounding box center [375, 133] width 17 height 17
click at [351, 107] on div "6" at bounding box center [358, 99] width 17 height 17
click at [225, 119] on div "16" at bounding box center [225, 116] width 17 height 17
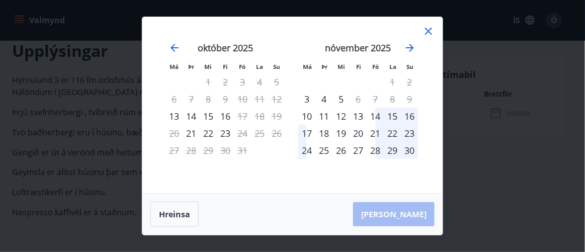
click at [430, 32] on icon at bounding box center [429, 31] width 12 height 12
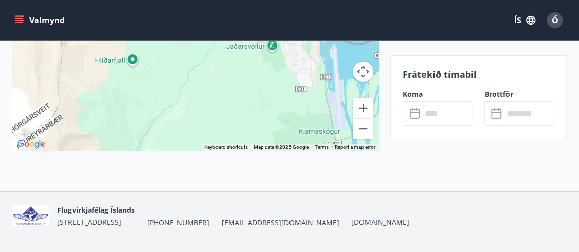
scroll to position [1745, 0]
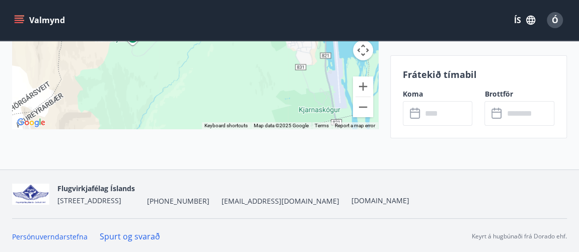
click at [410, 115] on icon at bounding box center [416, 114] width 12 height 12
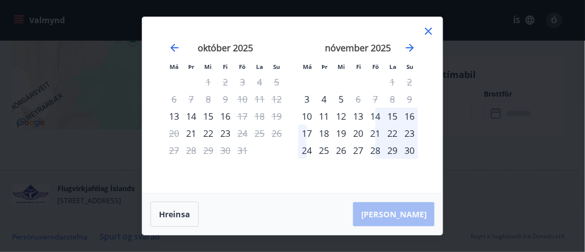
click at [374, 128] on div "21" at bounding box center [375, 133] width 17 height 17
click at [375, 138] on div "21" at bounding box center [375, 133] width 17 height 17
click at [427, 32] on icon at bounding box center [429, 31] width 12 height 12
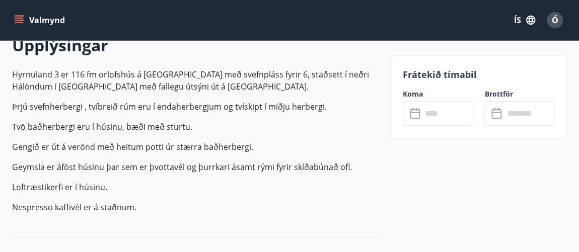
scroll to position [0, 0]
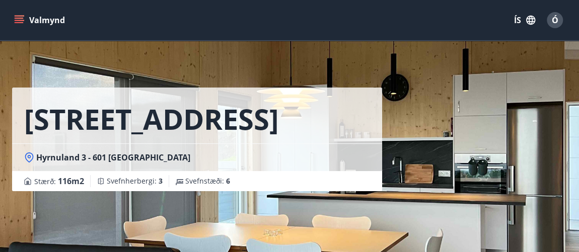
click at [47, 20] on button "Valmynd" at bounding box center [40, 20] width 57 height 18
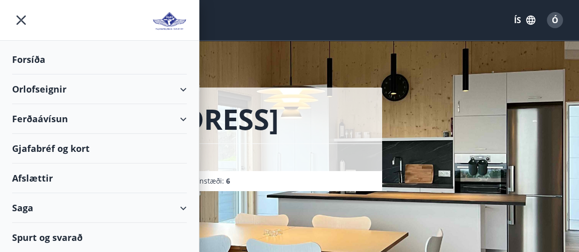
click at [59, 92] on div "Orlofseignir" at bounding box center [99, 89] width 175 height 30
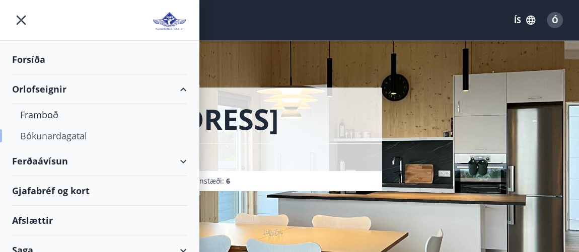
click at [67, 131] on div "Bókunardagatal" at bounding box center [99, 135] width 158 height 21
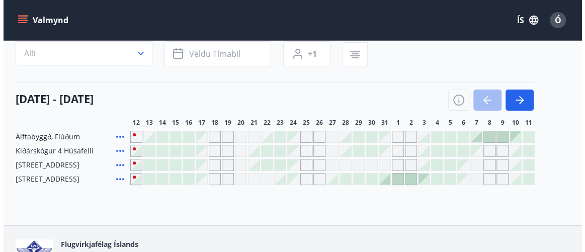
scroll to position [80, 0]
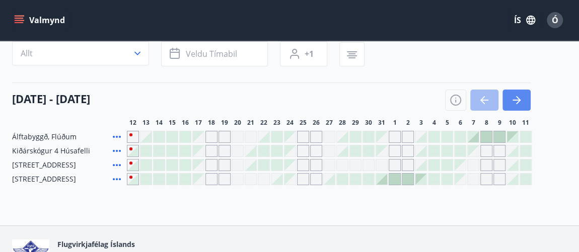
click at [518, 104] on icon "button" at bounding box center [516, 100] width 12 height 12
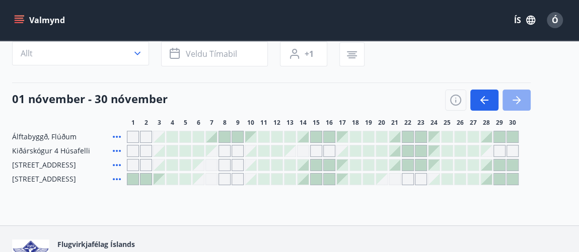
click at [518, 104] on icon "button" at bounding box center [516, 100] width 12 height 12
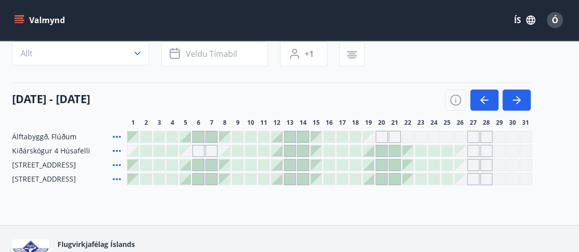
click at [379, 178] on div at bounding box center [381, 179] width 11 height 11
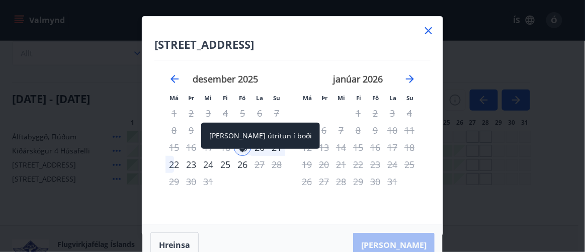
click at [244, 164] on div "26" at bounding box center [242, 164] width 17 height 17
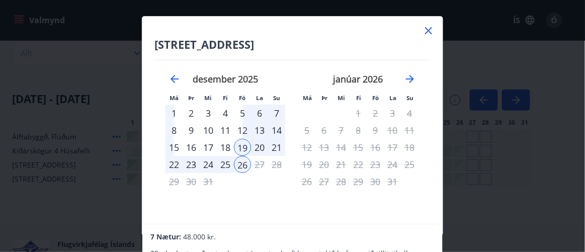
drag, startPoint x: 538, startPoint y: 73, endPoint x: 547, endPoint y: 118, distance: 45.7
click at [547, 118] on div "Holtaland 11, Akureyri Má Þr Mi Fi Fö La Su Má Þr Mi Fi Fö La Su [DATE] 1 2 3 4…" at bounding box center [292, 126] width 585 height 252
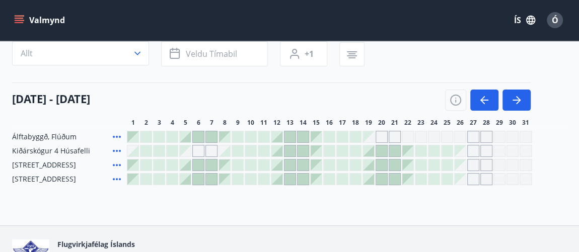
click at [369, 178] on div at bounding box center [368, 179] width 11 height 11
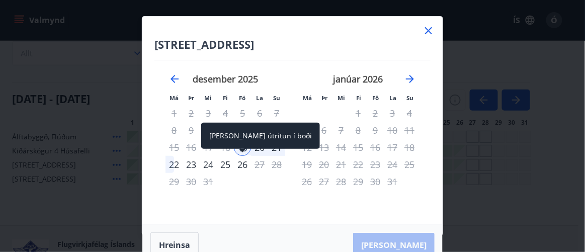
click at [244, 167] on div "26" at bounding box center [242, 164] width 17 height 17
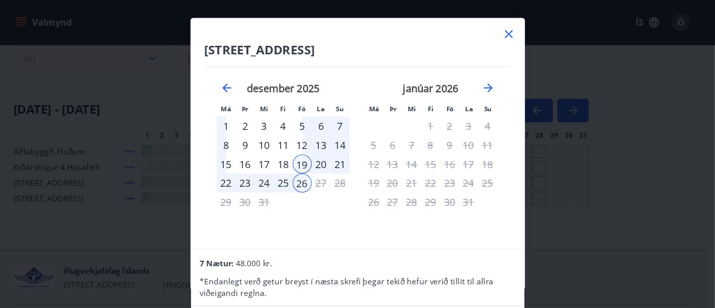
scroll to position [80, 0]
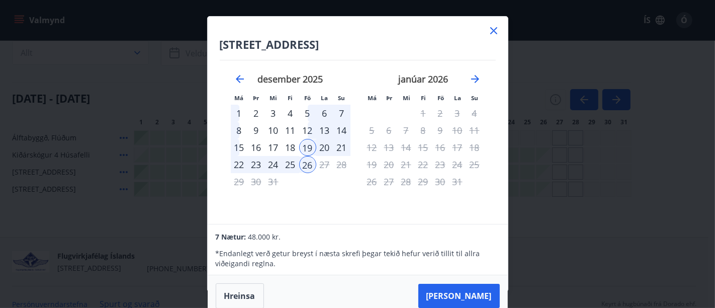
drag, startPoint x: 584, startPoint y: 2, endPoint x: 475, endPoint y: 294, distance: 311.9
click at [475, 252] on button "[PERSON_NAME]" at bounding box center [460, 296] width 82 height 24
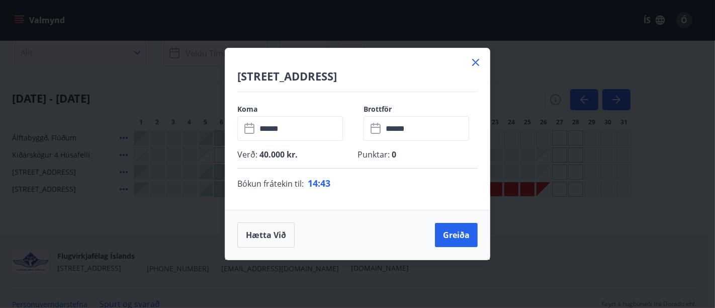
click at [479, 63] on icon at bounding box center [476, 62] width 12 height 12
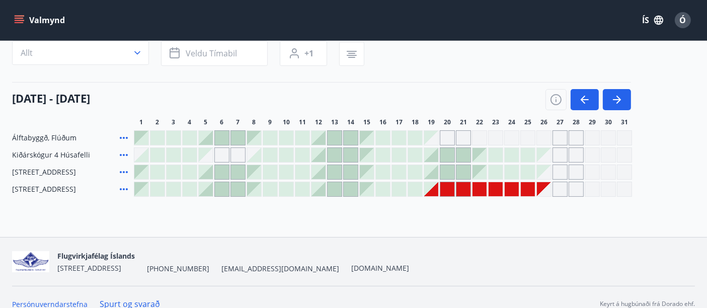
click at [559, 188] on div "Gráir dagar eru ekki bókanlegir" at bounding box center [559, 189] width 15 height 15
click at [432, 192] on div "Gráir dagar eru ekki bókanlegir" at bounding box center [431, 189] width 14 height 14
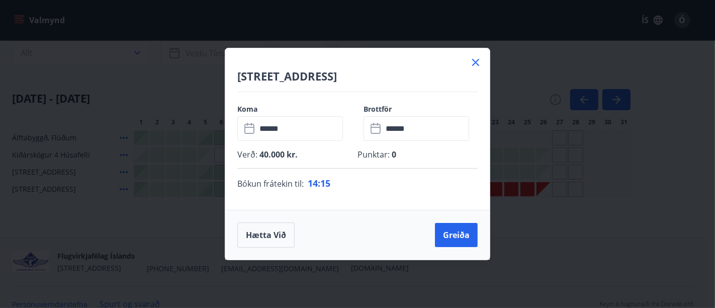
click at [471, 63] on icon at bounding box center [476, 62] width 12 height 12
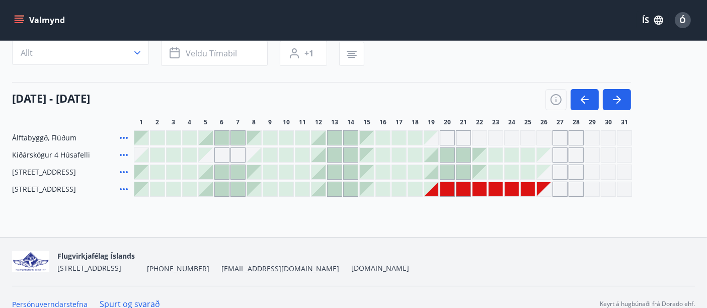
click at [435, 189] on div "Gráir dagar eru ekki bókanlegir" at bounding box center [431, 189] width 14 height 14
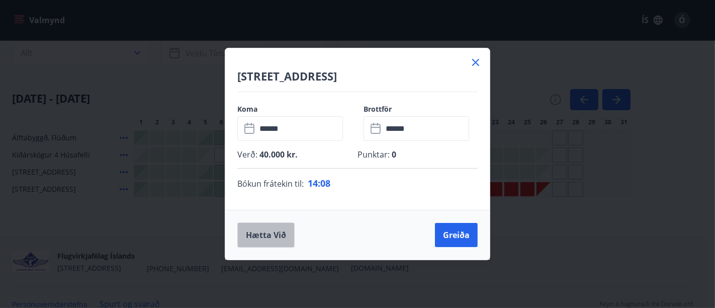
click at [261, 235] on button "Hætta við" at bounding box center [265, 234] width 57 height 25
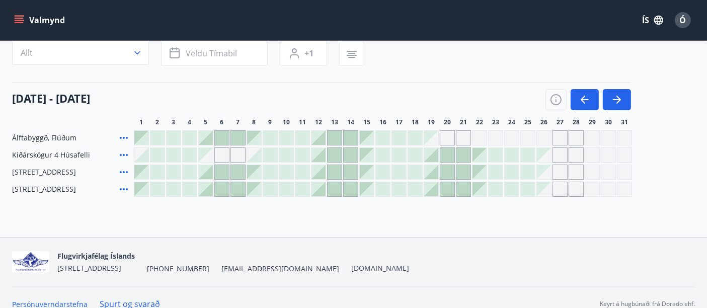
click at [571, 170] on div "Gráir dagar eru ekki bókanlegir" at bounding box center [576, 172] width 15 height 15
click at [431, 170] on div at bounding box center [431, 172] width 14 height 14
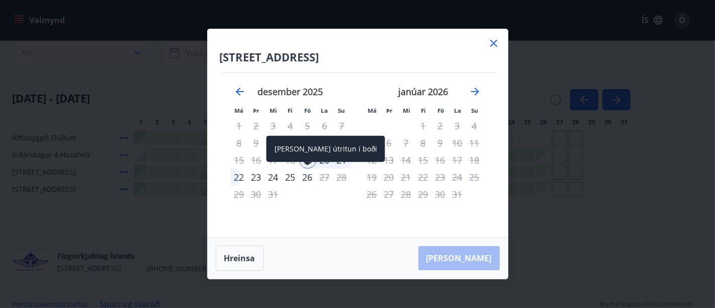
click at [309, 177] on div "26" at bounding box center [307, 177] width 17 height 17
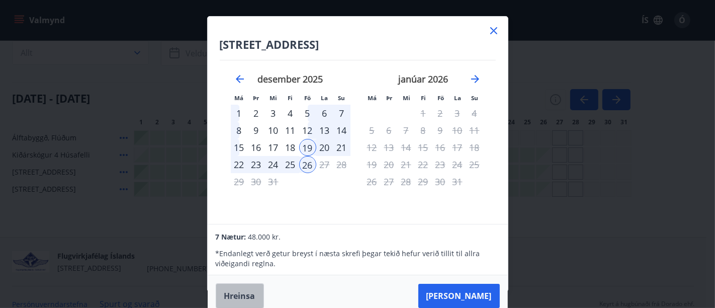
click at [250, 252] on button "Hreinsa" at bounding box center [240, 295] width 48 height 25
